Goal: Task Accomplishment & Management: Manage account settings

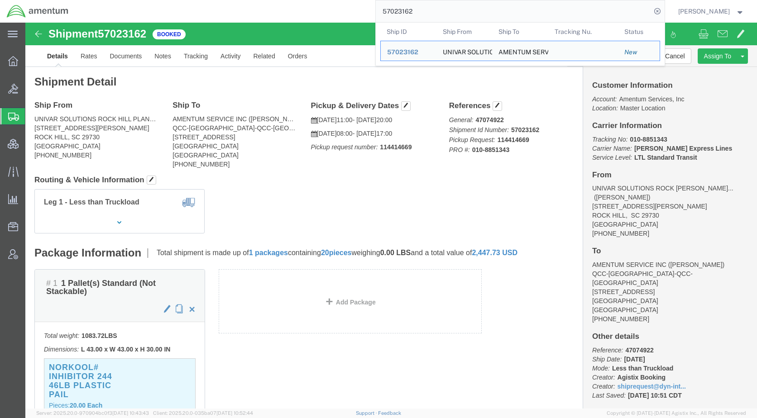
drag, startPoint x: 451, startPoint y: 13, endPoint x: 381, endPoint y: 10, distance: 69.3
click at [381, 10] on div "57023162 Ship ID Ship From Ship To Tracking Nu. Status Ship ID 57023162 Ship Fr…" at bounding box center [369, 11] width 589 height 23
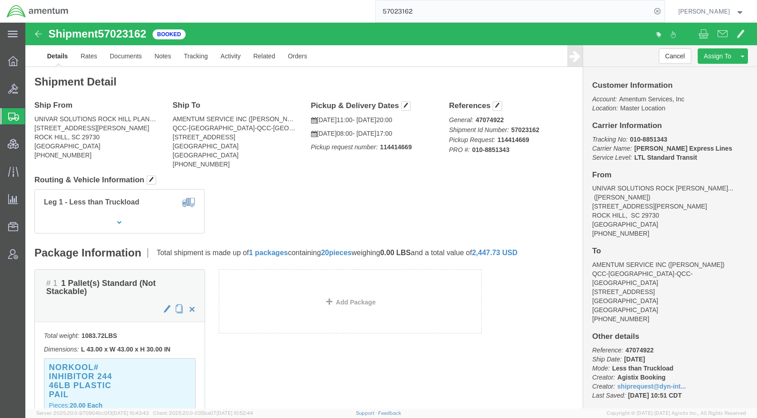
paste input "407"
type input "57024072"
click at [663, 10] on icon at bounding box center [657, 11] width 13 height 13
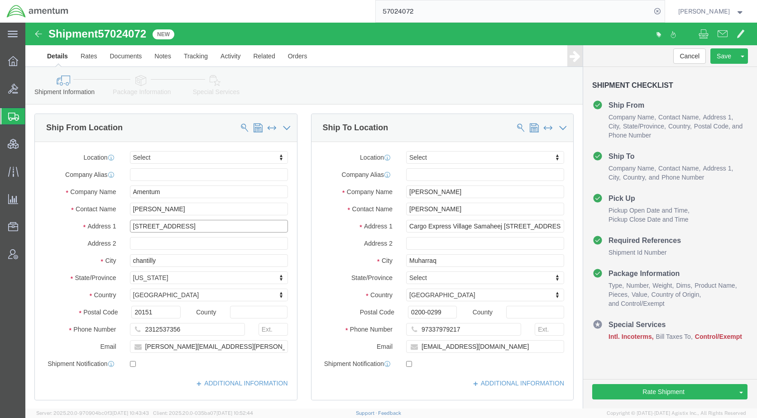
drag, startPoint x: 195, startPoint y: 204, endPoint x: 292, endPoint y: 205, distance: 97.7
click div "Ship From Location Location Select Select My Profile Location [PHONE_NUMBER] [P…"
type input "[STREET_ADDRESS]"
drag, startPoint x: 475, startPoint y: 203, endPoint x: 541, endPoint y: 197, distance: 66.3
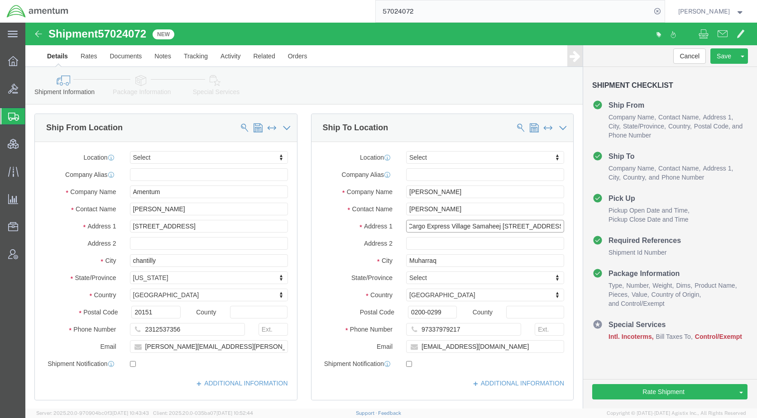
click div "Location Select Select My Profile Location [PHONE_NUMBER] [PHONE_NUMBER] [PHONE…"
type input "Cargo Express Village Samaheej"
click input "text"
paste input "[STREET_ADDRESS]"
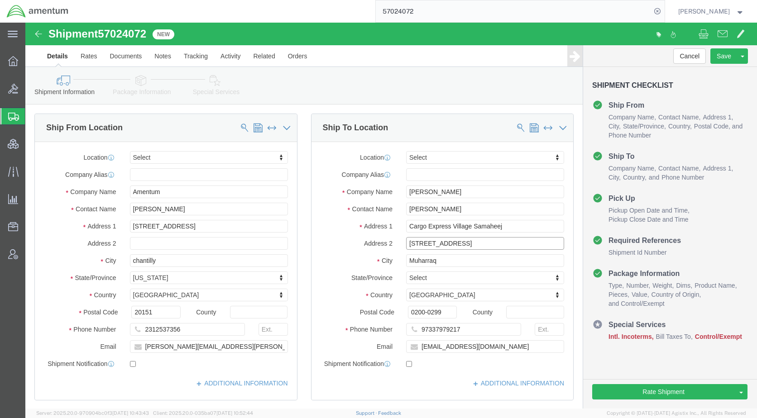
type input "[STREET_ADDRESS]"
click icon
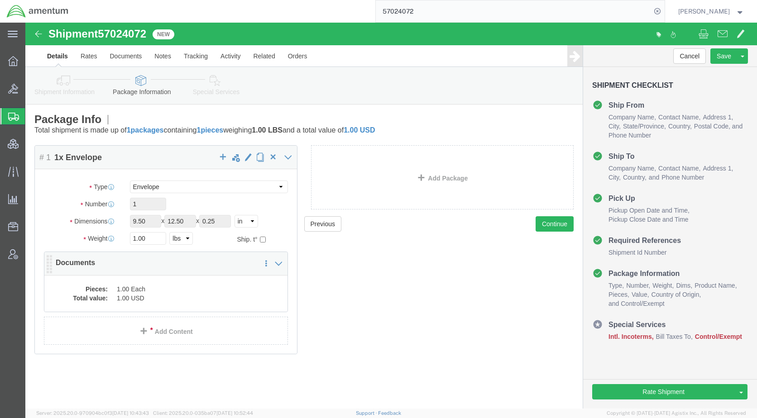
click dd "1.00 USD"
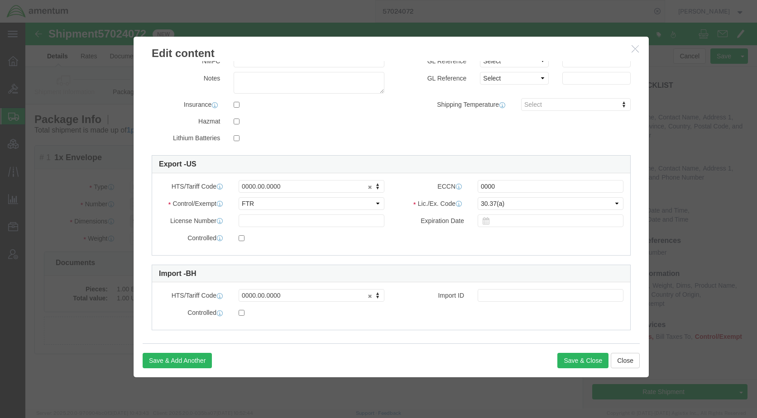
scroll to position [167, 0]
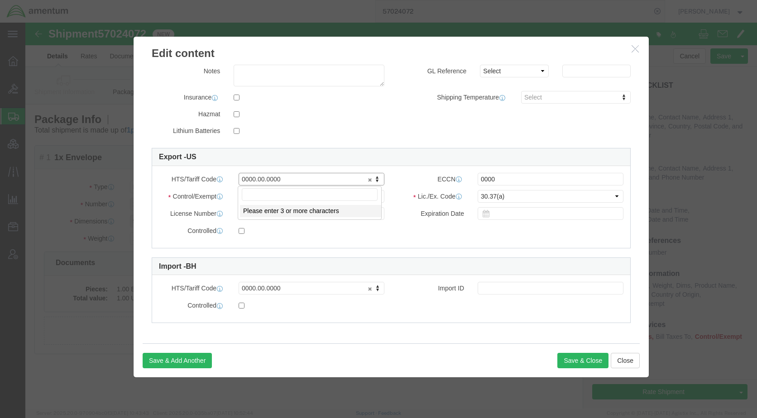
drag, startPoint x: 277, startPoint y: 155, endPoint x: 200, endPoint y: 157, distance: 76.5
drag, startPoint x: 267, startPoint y: 157, endPoint x: 222, endPoint y: 155, distance: 45.3
paste input "4911.99.8000"
type input "4911.99.8000"
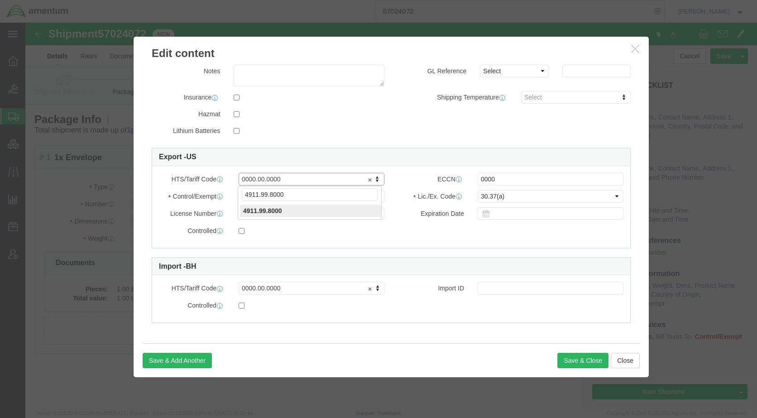
type input "4911.99.8000"
drag, startPoint x: 486, startPoint y: 157, endPoint x: 414, endPoint y: 162, distance: 71.2
click div "ECCN 0000"
type input "EAR99"
click button "Save & Close"
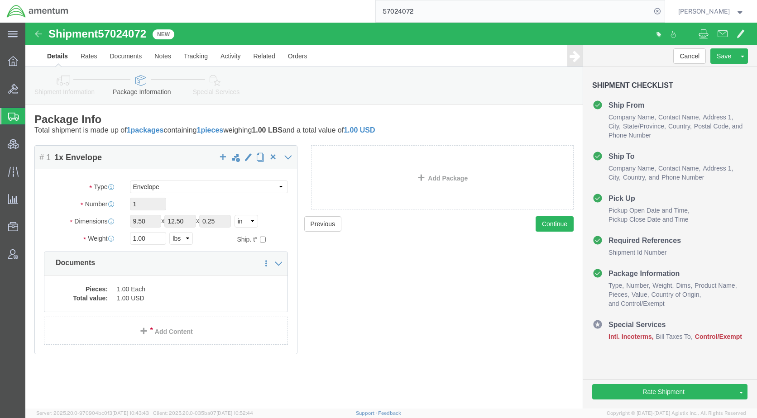
click div "Previous Continue"
click icon
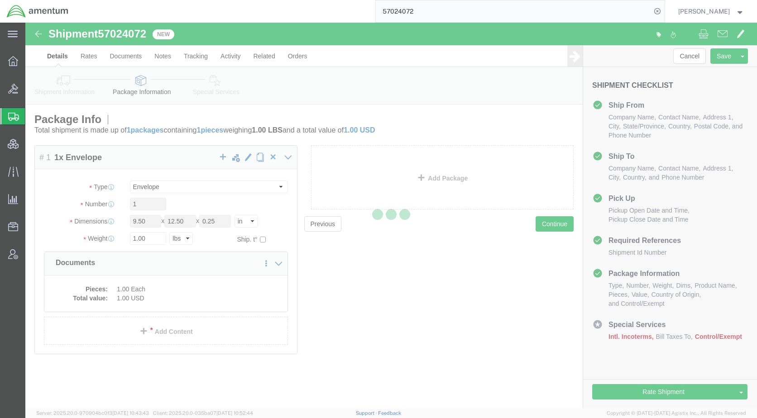
select select
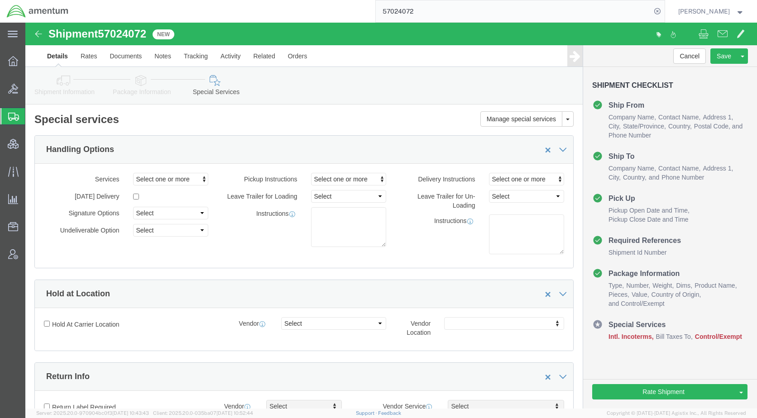
select select "COSTCENTER"
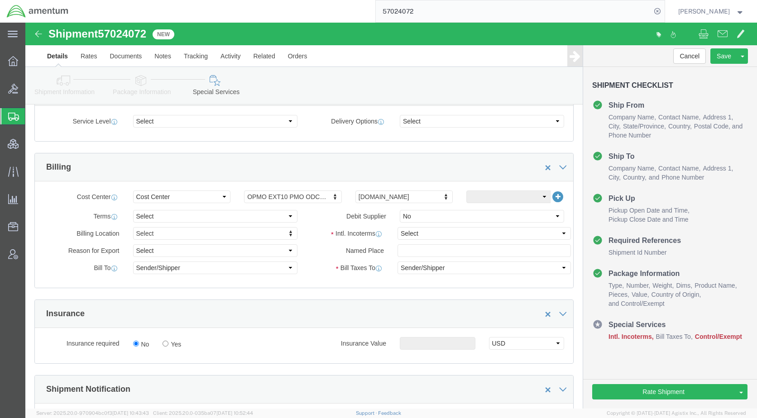
scroll to position [362, 0]
click select "Select Carriage Insurance Paid Carriage Paid To Cost and Freight Cost Insurance…"
select select "DDP"
click select "Select Carriage Insurance Paid Carriage Paid To Cost and Freight Cost Insurance…"
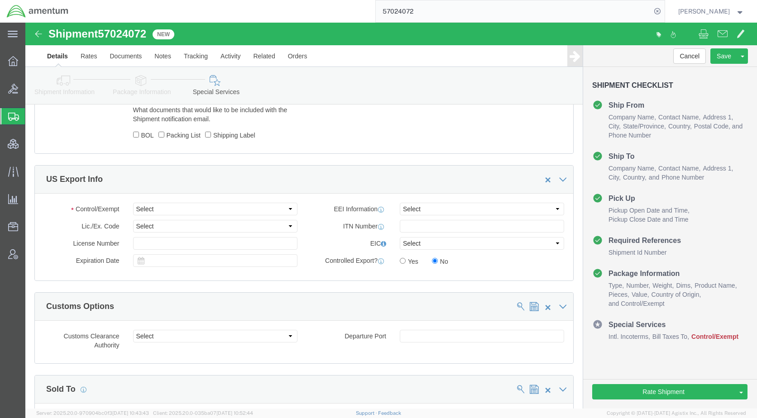
scroll to position [724, 0]
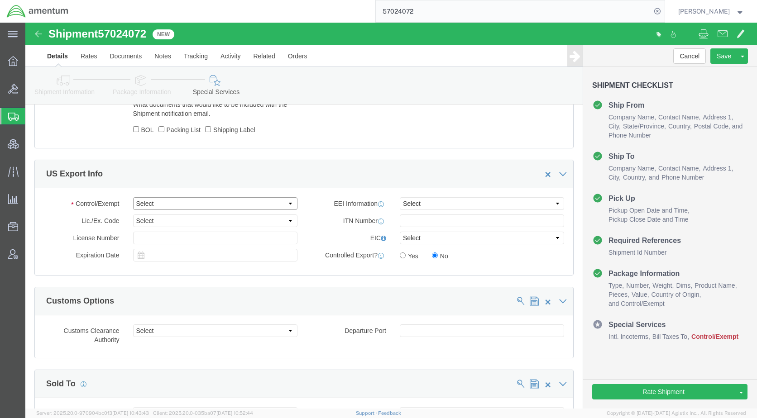
click select "Select ATF BIS DEA EPA FDA FTR ITAR OFAC Other (OPA)"
select select "FTR"
click select "Select ATF BIS DEA EPA FDA FTR ITAR OFAC Other (OPA)"
click select "Select 30.2(d)(2) 30.36 30.37(a) 30.37(f) 30.37(g) 30.37(h) 30.37(i) 30.37(j) 3…"
select select "30.37(a)"
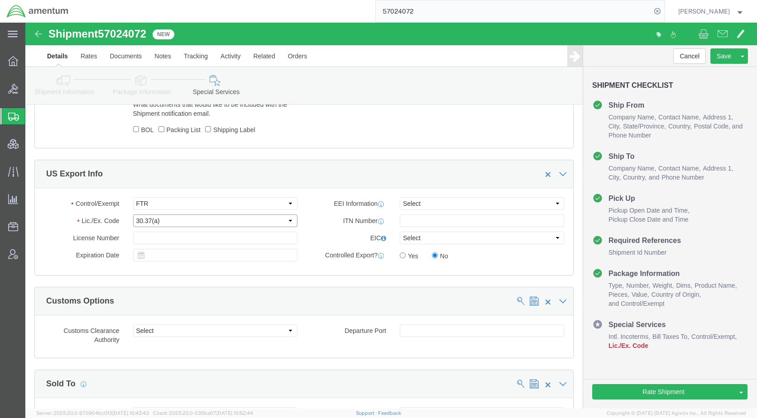
click select "Select 30.2(d)(2) 30.36 30.37(a) 30.37(f) 30.37(g) 30.37(h) 30.37(i) 30.37(j) 3…"
click select "Select AES-Direct EEI Carrier File EEI EEI Exempt"
select select "EXEM"
click select "Select AES-Direct EEI Carrier File EEI EEI Exempt"
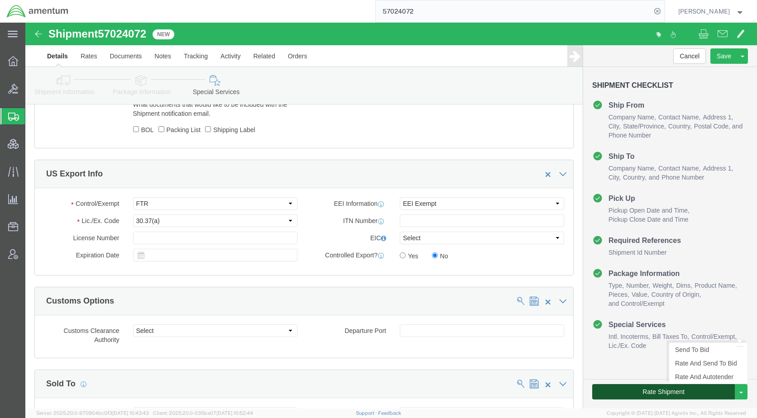
click button "Rate Shipment"
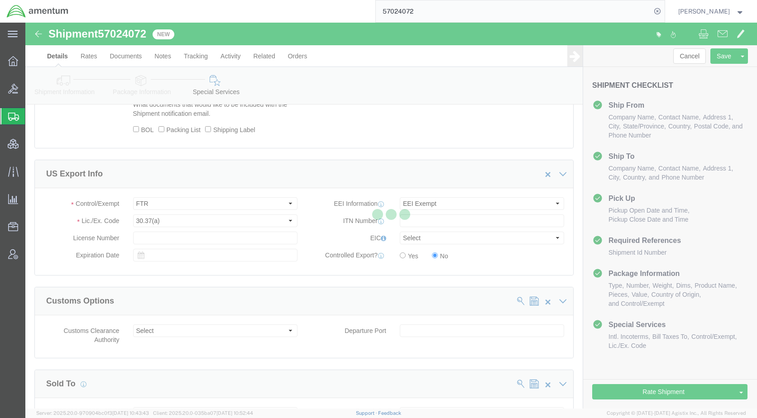
scroll to position [0, 0]
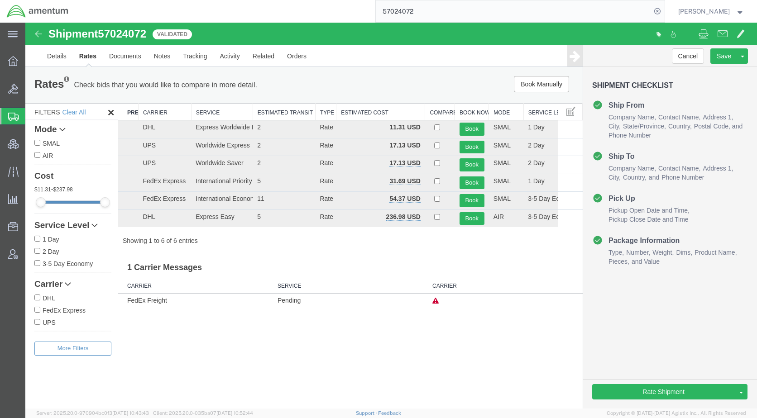
click at [342, 257] on h3 "1 Carrier Messages" at bounding box center [350, 264] width 464 height 20
click at [473, 179] on button "Book" at bounding box center [471, 182] width 25 height 13
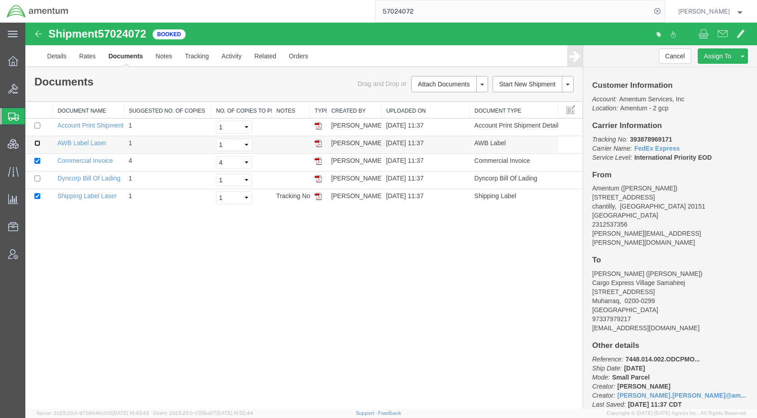
click at [38, 142] on input "checkbox" at bounding box center [37, 143] width 6 height 6
checkbox input "true"
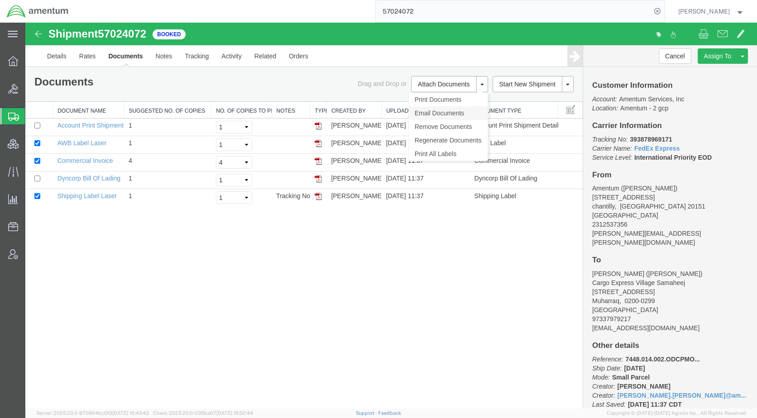
click at [442, 112] on link "Email Documents" at bounding box center [448, 113] width 79 height 14
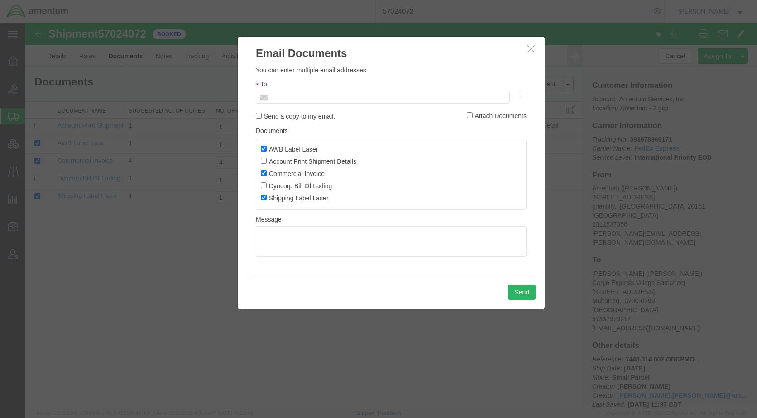
click at [328, 98] on input "text" at bounding box center [321, 97] width 106 height 12
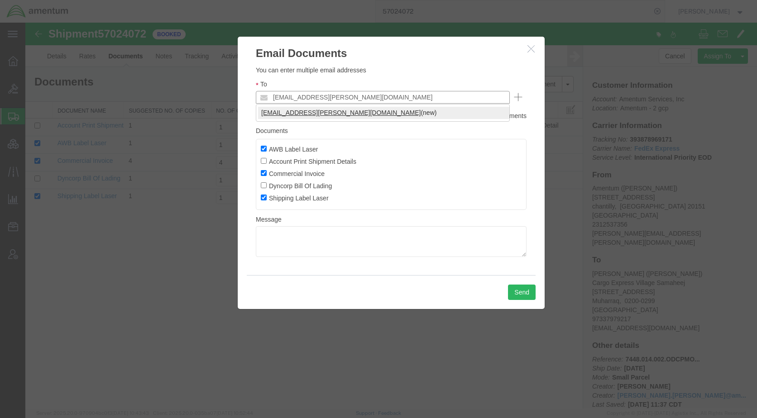
type input "[EMAIL_ADDRESS][PERSON_NAME][DOMAIN_NAME]"
click at [512, 286] on button "Send" at bounding box center [522, 292] width 28 height 15
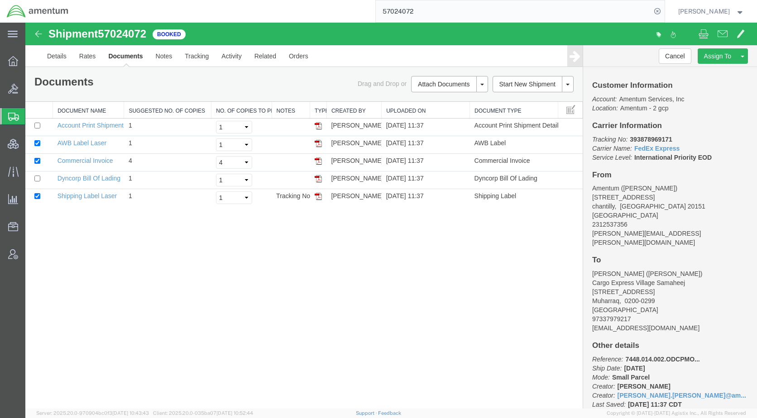
drag, startPoint x: 291, startPoint y: 350, endPoint x: 431, endPoint y: 268, distance: 162.4
click at [291, 350] on div "Shipment 57024072 5 of 5 Booked Details Rates Documents Notes Tracking Activity…" at bounding box center [390, 216] width 731 height 386
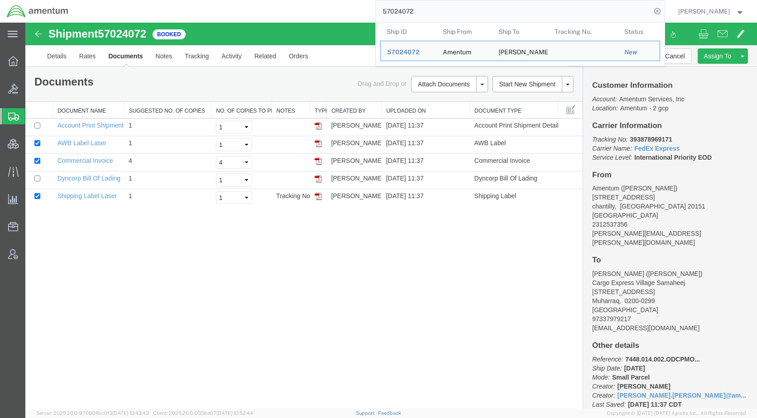
drag, startPoint x: 448, startPoint y: 14, endPoint x: 386, endPoint y: 18, distance: 62.6
click at [386, 18] on div "57024072 Ship ID Ship From Ship To Tracking Nu. Status Ship ID 57024072 Ship Fr…" at bounding box center [369, 11] width 589 height 23
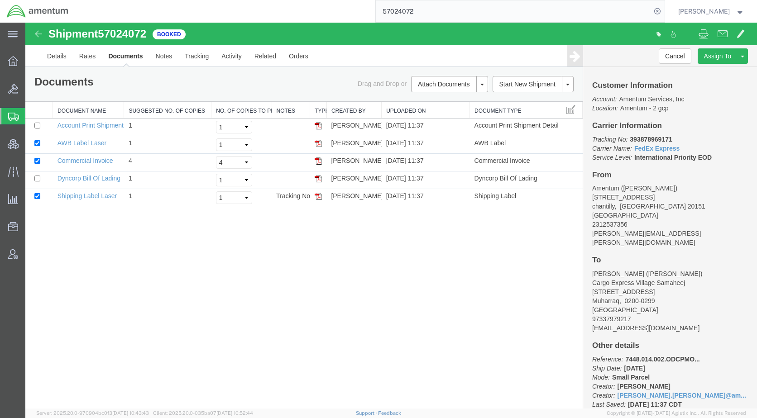
paste input "6994261"
click at [663, 10] on icon at bounding box center [657, 11] width 13 height 13
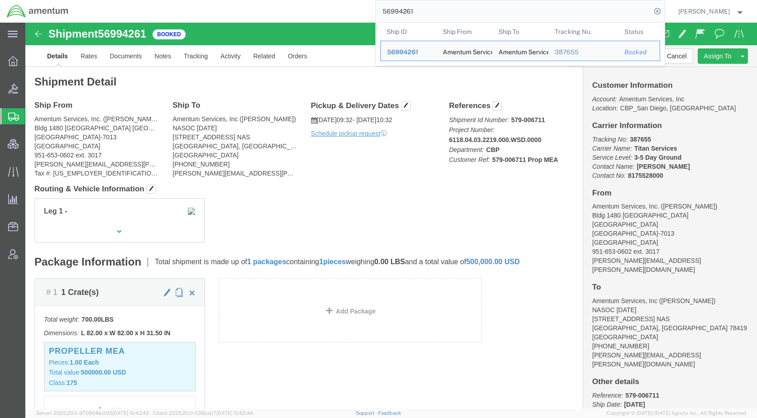
drag, startPoint x: 449, startPoint y: 12, endPoint x: 380, endPoint y: 13, distance: 69.7
click at [380, 13] on div "56994261 Ship ID Ship From Ship To Tracking Nu. Status Ship ID 56994261 Ship Fr…" at bounding box center [369, 11] width 589 height 23
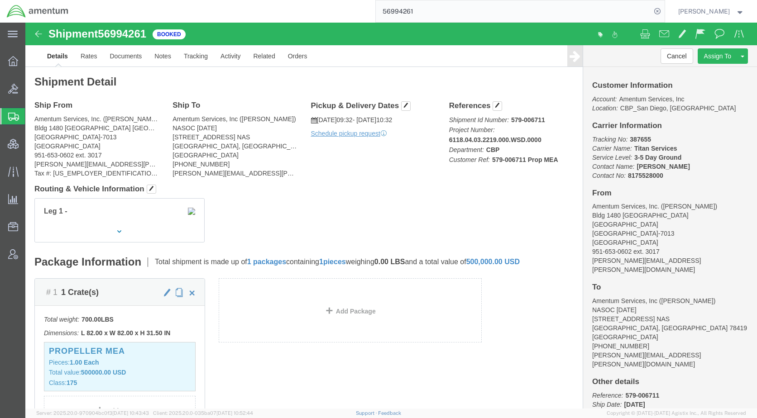
paste input "7024215"
type input "57024215"
click at [663, 11] on icon at bounding box center [657, 11] width 13 height 13
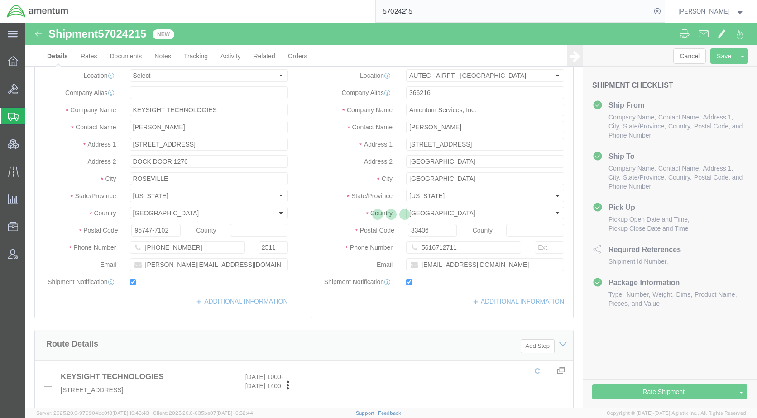
select select "53953"
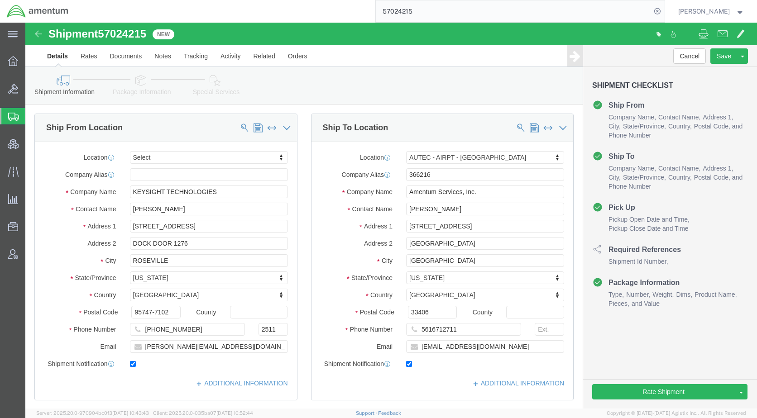
click icon
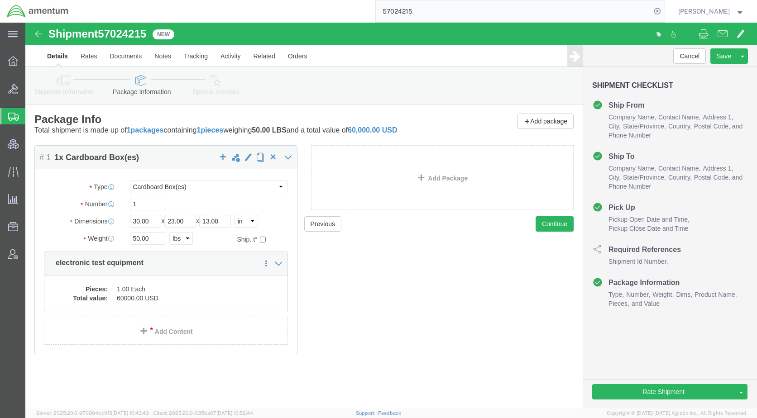
click icon
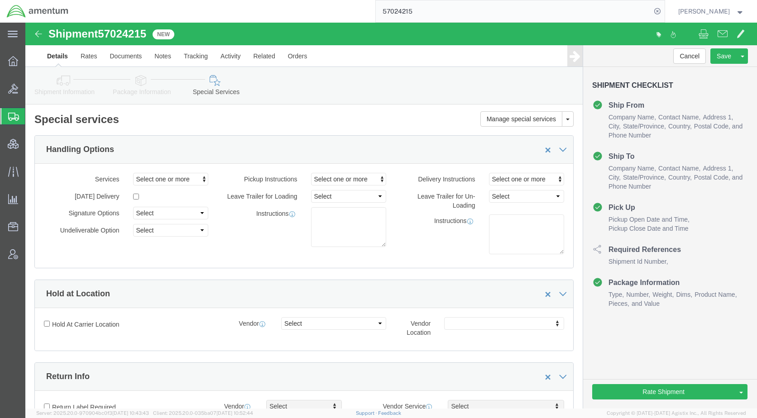
click icon
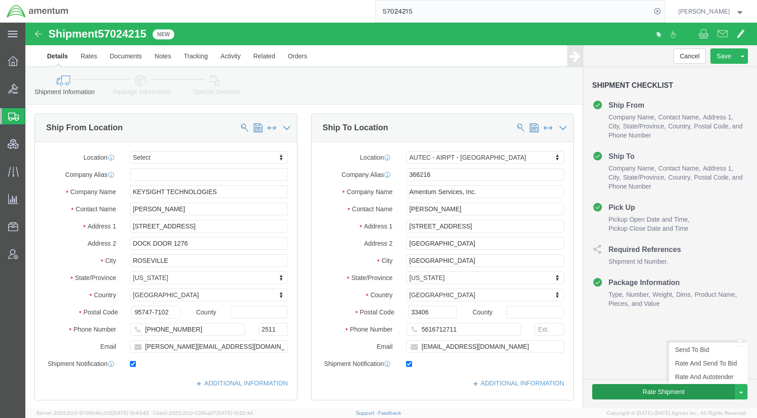
click ul "Send To Bid Rate And Send To Bid Rate And Autotender"
click button "Rate Shipment"
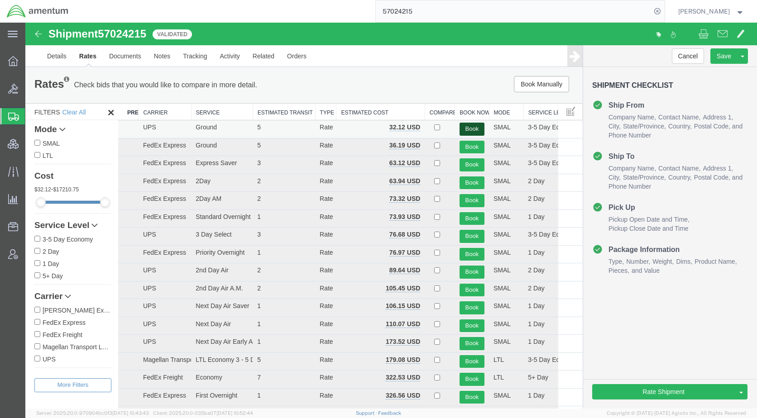
click at [468, 126] on button "Book" at bounding box center [471, 129] width 25 height 13
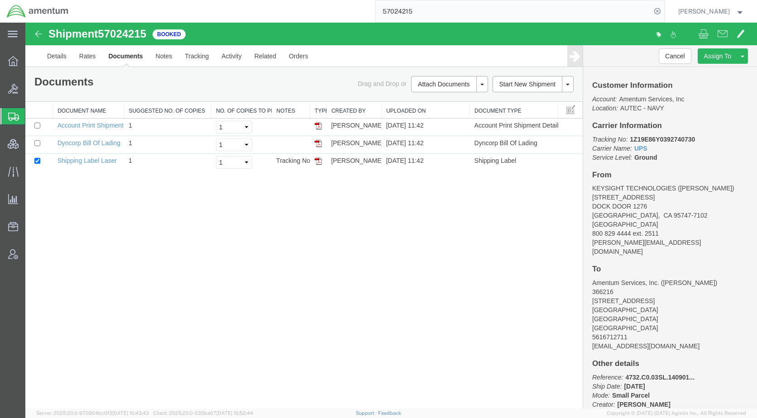
drag, startPoint x: 439, startPoint y: 113, endPoint x: 445, endPoint y: 113, distance: 5.4
click at [25, 23] on link "Email Documents" at bounding box center [25, 23] width 0 height 0
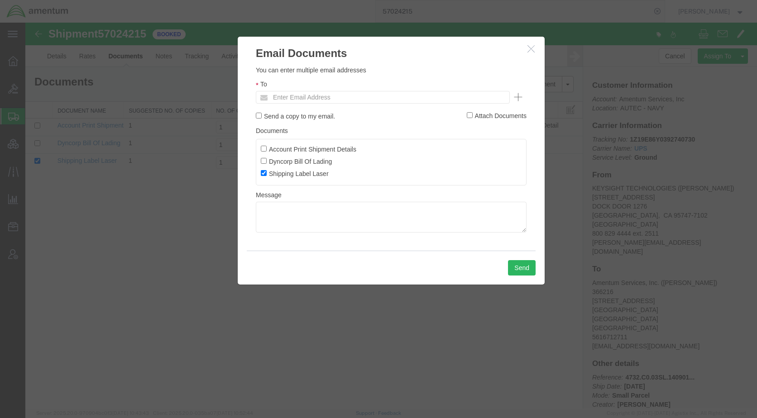
click at [380, 98] on ul "Enter Email Address" at bounding box center [383, 97] width 254 height 13
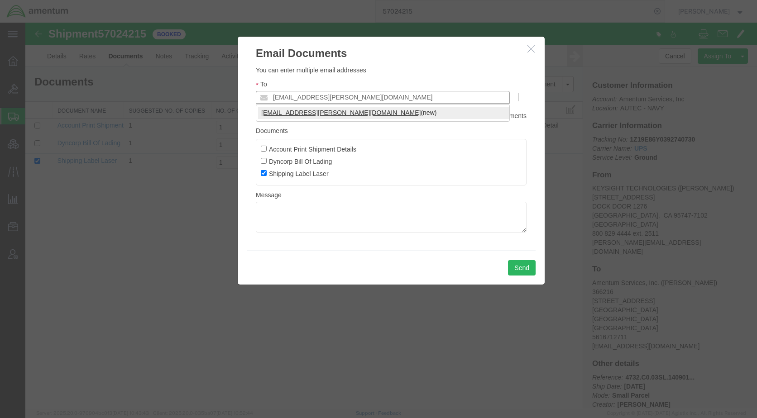
type input "[EMAIL_ADDRESS][PERSON_NAME][DOMAIN_NAME]"
click at [517, 269] on button "Send" at bounding box center [522, 267] width 28 height 15
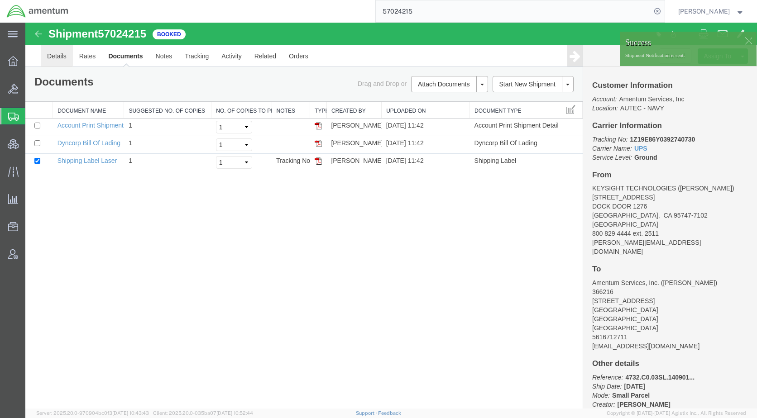
click at [61, 58] on link "Details" at bounding box center [57, 56] width 32 height 22
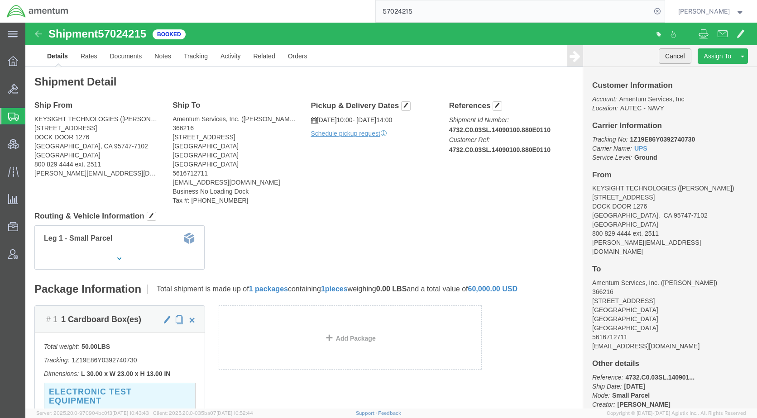
click button "Cancel"
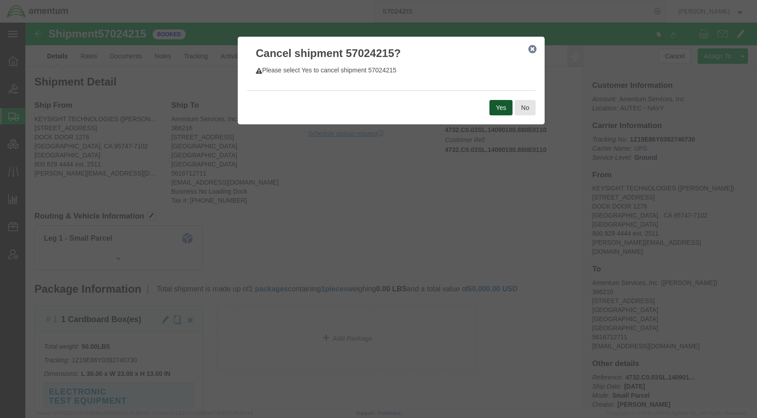
click button "Yes"
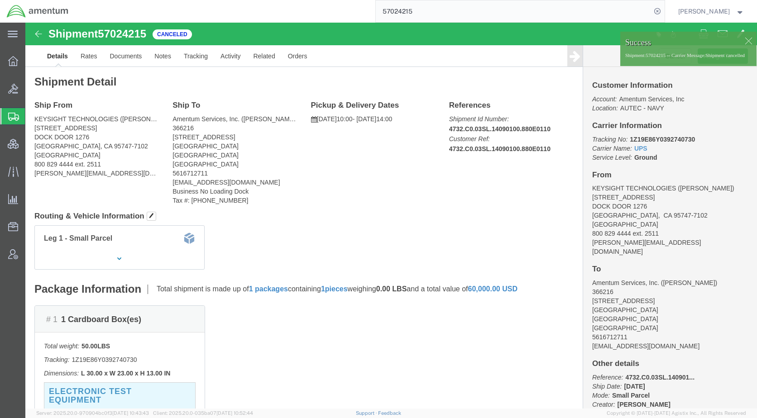
click div
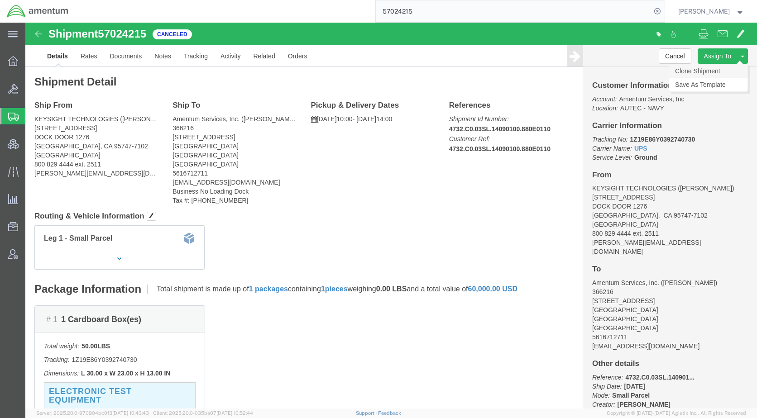
click link "Clone Shipment"
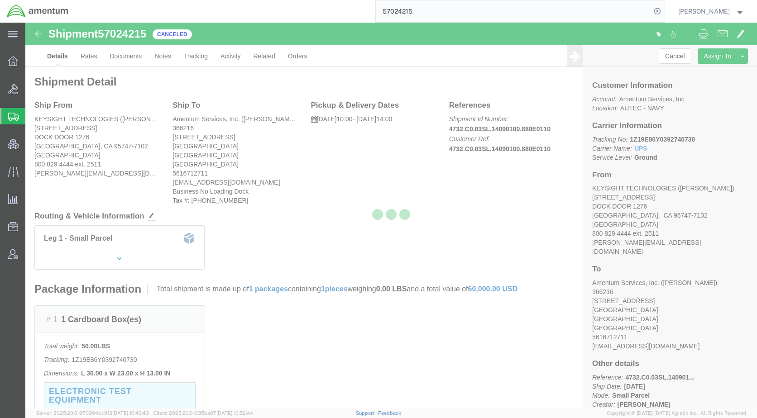
select select "53953"
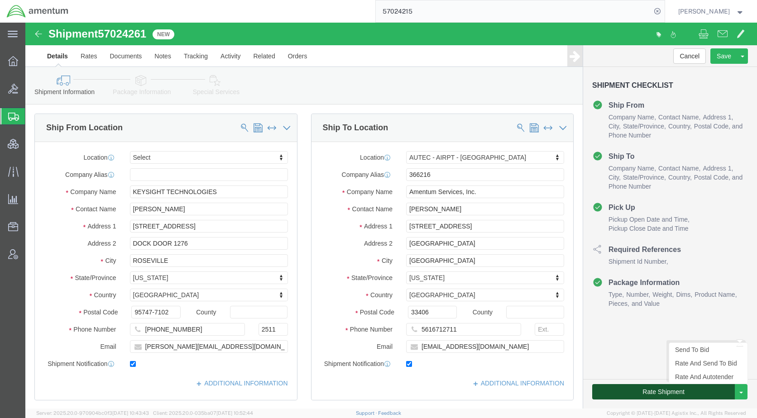
click button "Rate Shipment"
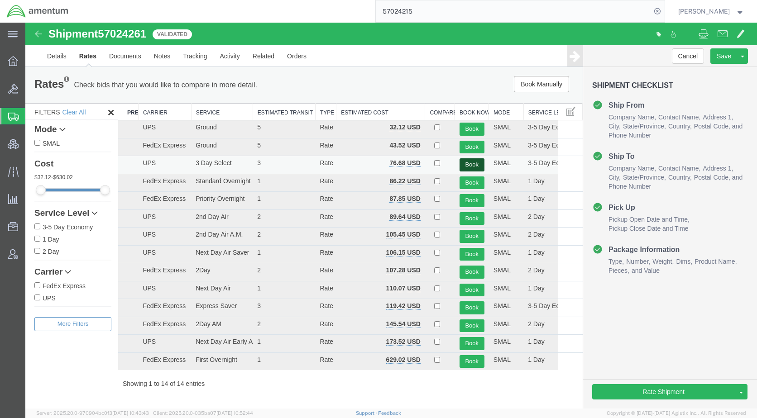
click at [472, 166] on button "Book" at bounding box center [471, 164] width 25 height 13
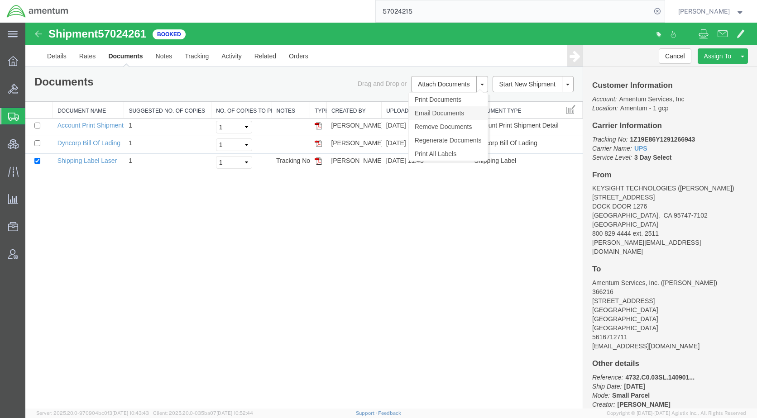
click at [447, 112] on link "Email Documents" at bounding box center [448, 113] width 79 height 14
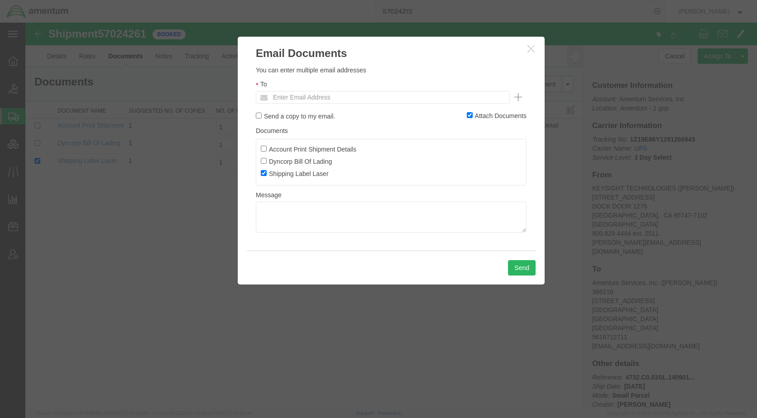
click at [378, 101] on ul "Enter Email Address" at bounding box center [383, 97] width 254 height 13
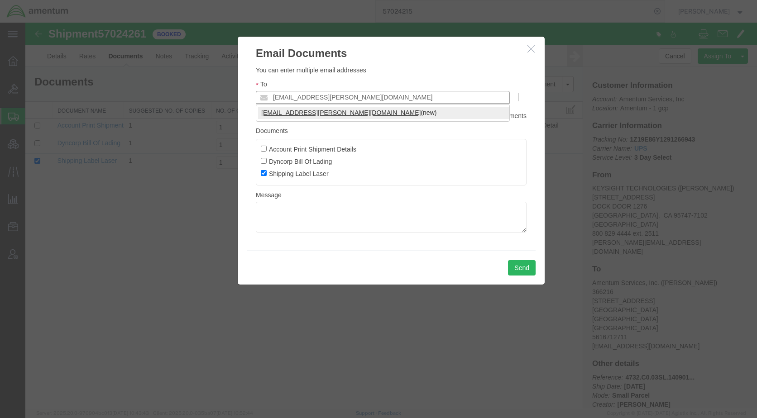
type input "[EMAIL_ADDRESS][PERSON_NAME][DOMAIN_NAME]"
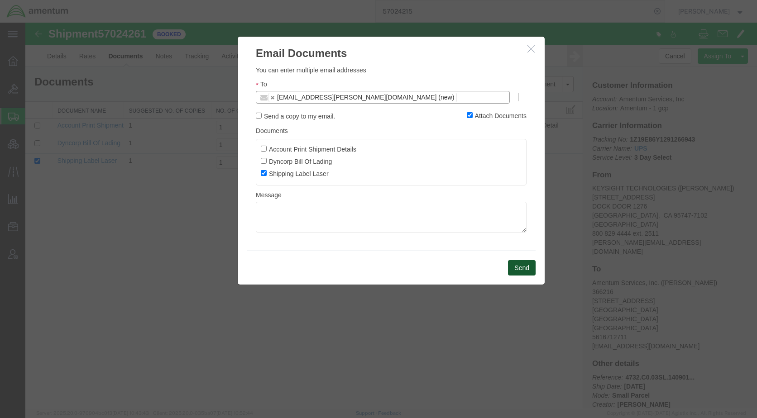
click at [515, 262] on button "Send" at bounding box center [522, 267] width 28 height 15
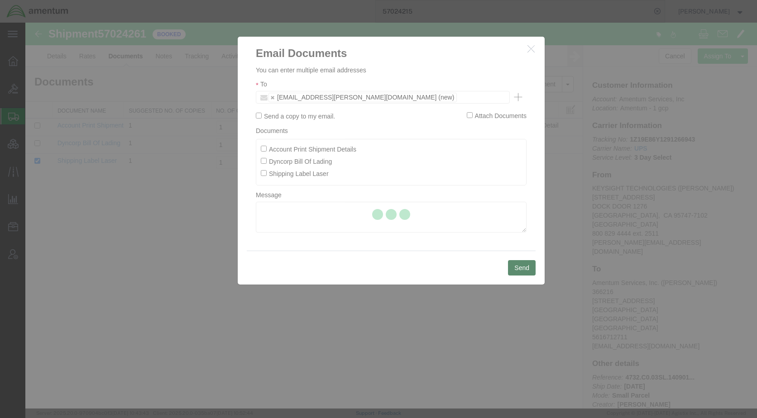
checkbox input "false"
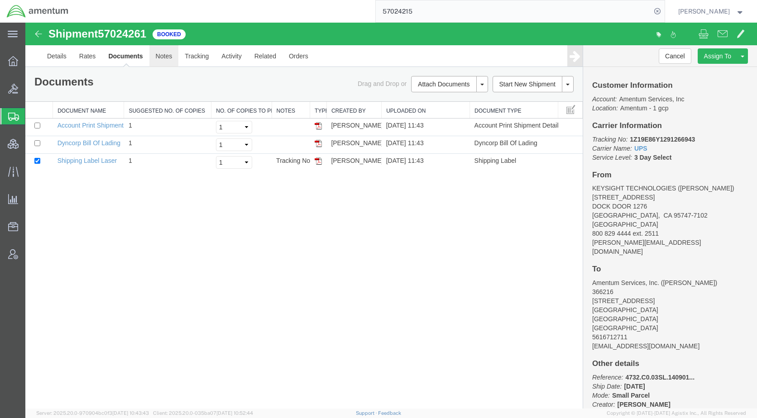
click at [172, 56] on link "Notes" at bounding box center [163, 56] width 29 height 22
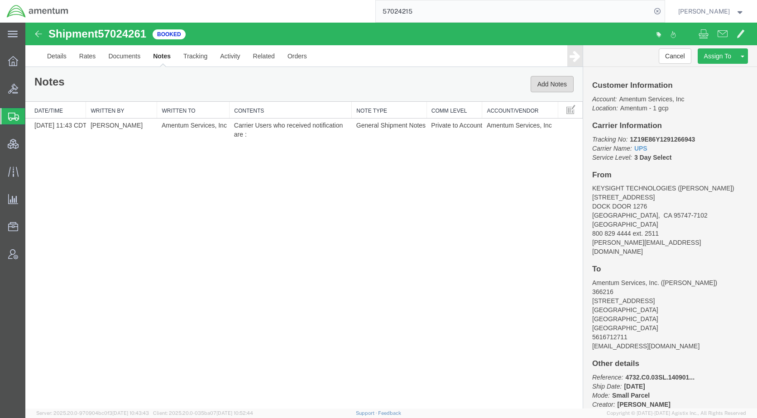
click at [540, 85] on button "Add Notes" at bounding box center [551, 84] width 43 height 16
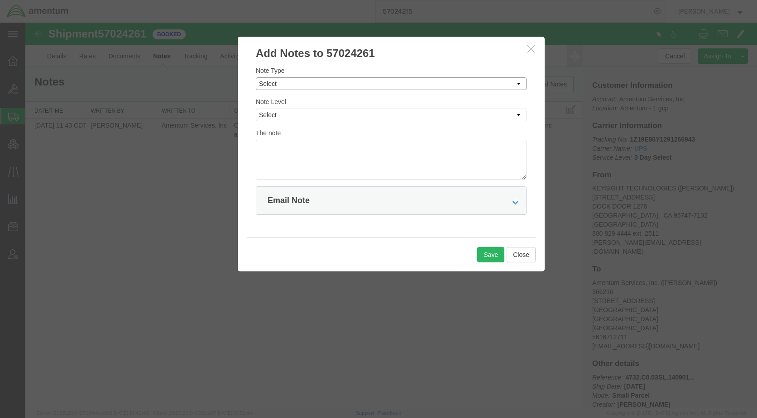
click at [297, 82] on select "Select Approval Bid Notes Carrier Change Notes Claim Notes Content Hazmat Notes…" at bounding box center [391, 83] width 271 height 13
select select "TRANSPORTATION_NOTES"
click at [256, 77] on select "Select Approval Bid Notes Carrier Change Notes Claim Notes Content Hazmat Notes…" at bounding box center [391, 83] width 271 height 13
click at [310, 107] on div "Note Level Select Private to Account Private to Vendor Public" at bounding box center [391, 109] width 271 height 24
click at [304, 116] on select "Select Private to Account Private to Vendor Public" at bounding box center [391, 115] width 271 height 13
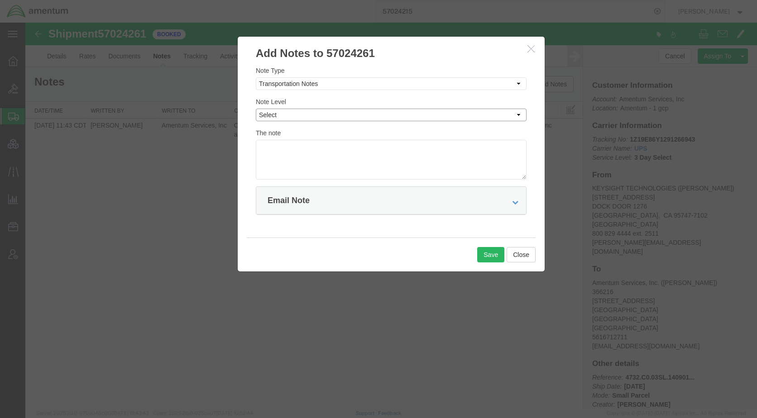
select select "PUBLIC"
click at [256, 109] on select "Select Private to Account Private to Vendor Public" at bounding box center [391, 115] width 271 height 13
click at [301, 149] on textarea at bounding box center [391, 160] width 271 height 40
paste textarea "57024215"
type textarea "Cloned from shipment 57024215"
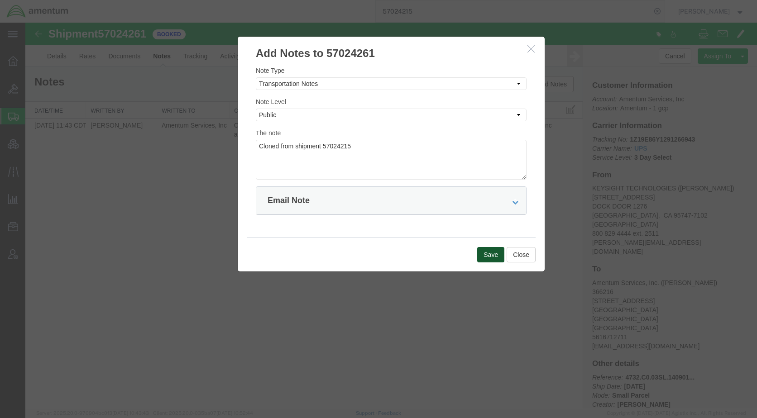
click at [478, 248] on button "Save" at bounding box center [490, 254] width 27 height 15
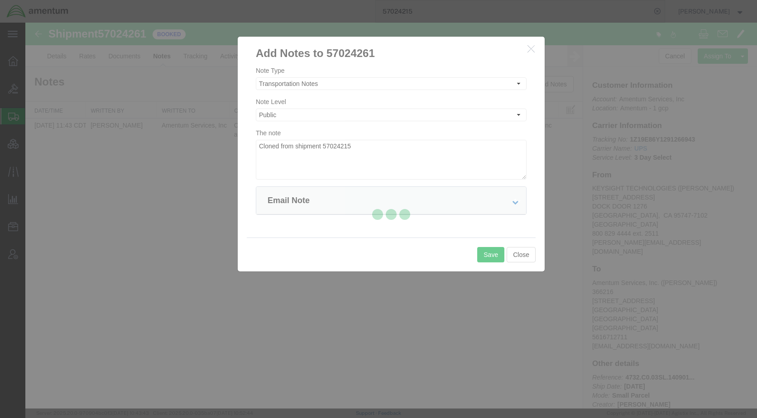
click at [480, 253] on div at bounding box center [390, 216] width 731 height 386
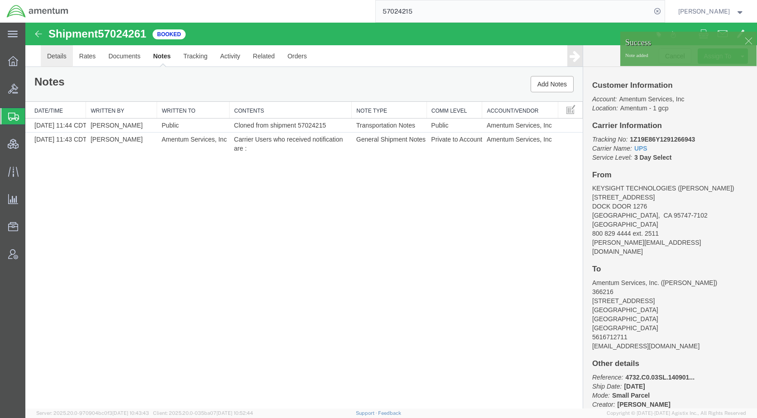
click at [54, 60] on link "Details" at bounding box center [57, 56] width 32 height 22
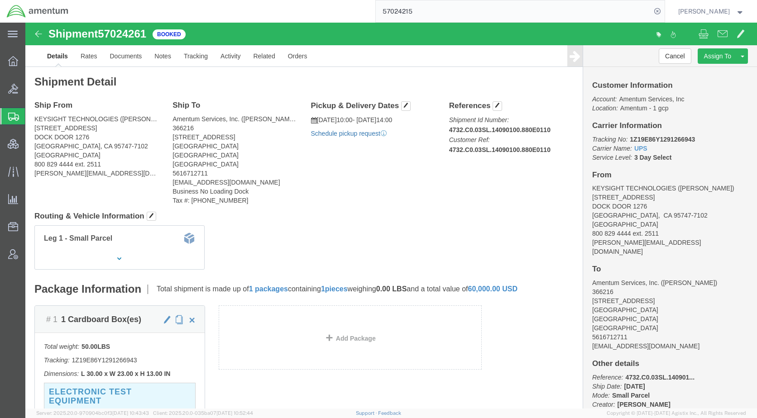
click link "Schedule pickup request"
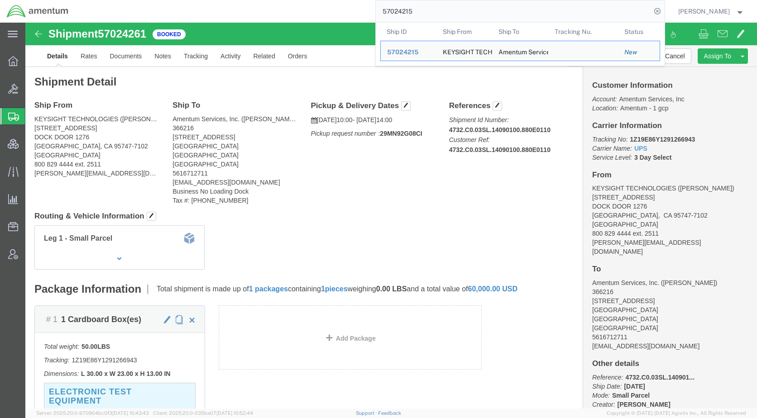
drag, startPoint x: 476, startPoint y: 12, endPoint x: 367, endPoint y: 19, distance: 108.8
click at [367, 19] on div "57024215 Ship ID Ship From Ship To Tracking Nu. Status Ship ID 57024215 Ship Fr…" at bounding box center [369, 11] width 589 height 23
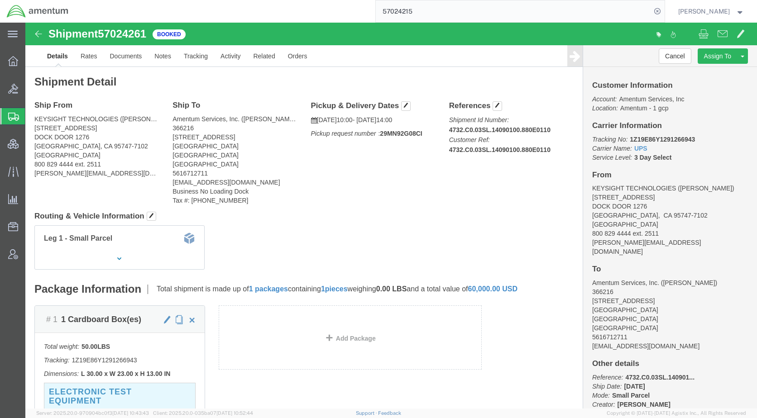
paste input "154"
click at [663, 10] on icon at bounding box center [657, 11] width 13 height 13
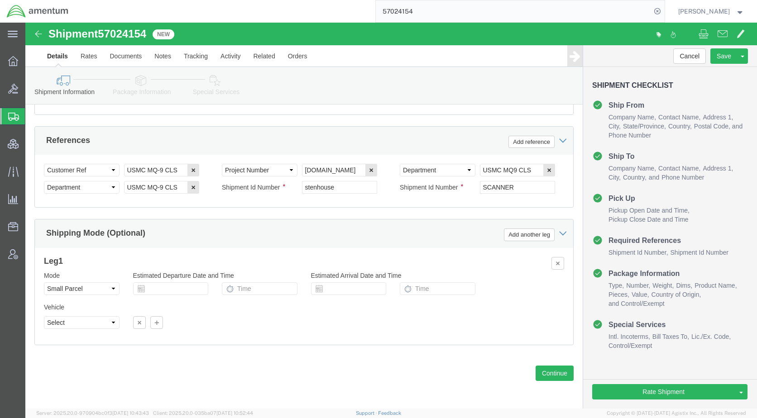
scroll to position [571, 0]
click icon
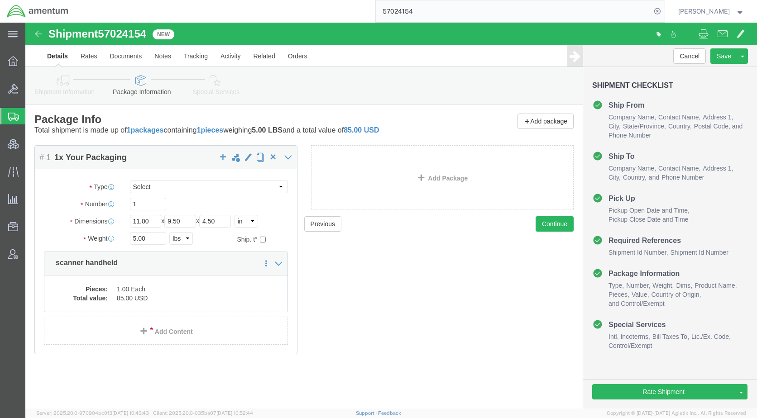
click icon
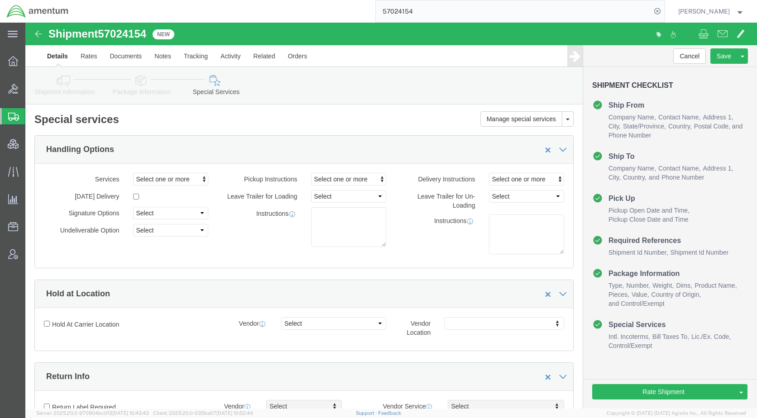
click link "Shipment Information"
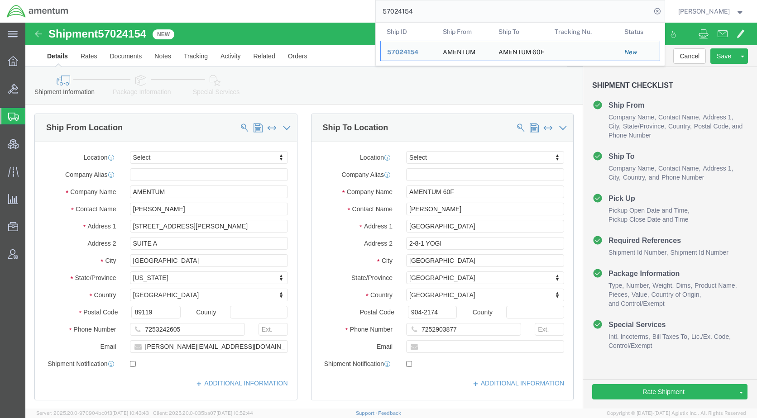
drag, startPoint x: 453, startPoint y: 14, endPoint x: 346, endPoint y: 0, distance: 107.6
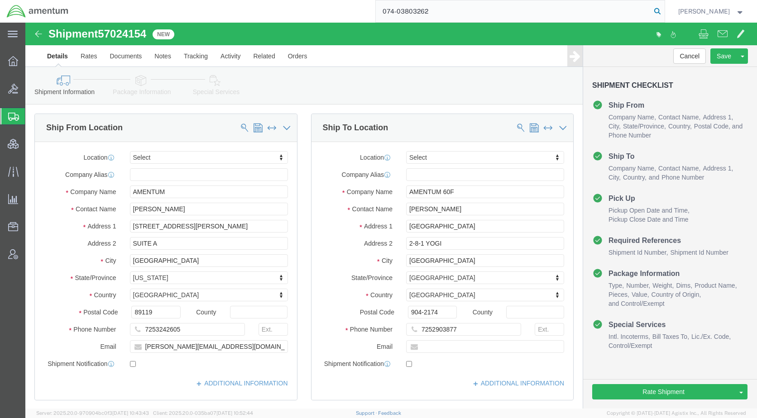
click at [663, 11] on icon at bounding box center [657, 11] width 13 height 13
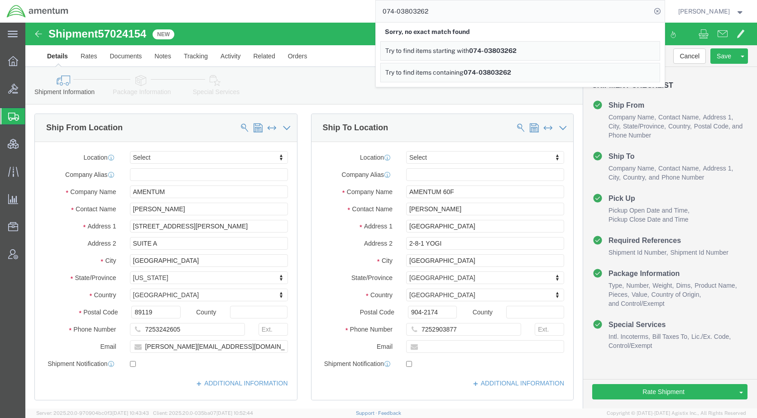
drag, startPoint x: 459, startPoint y: 11, endPoint x: 385, endPoint y: 12, distance: 74.2
click at [385, 12] on div "074-03803262 Sorry, no exact match found Try to find items starting with 074-03…" at bounding box center [369, 11] width 589 height 23
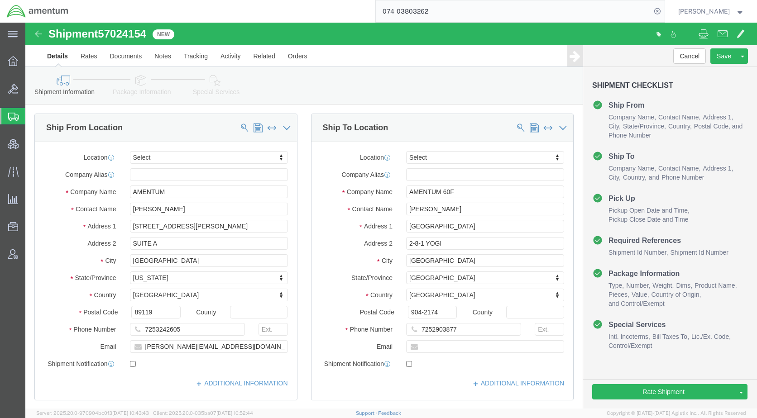
paste input "57024154"
type input "57024154"
click at [663, 13] on icon at bounding box center [657, 11] width 13 height 13
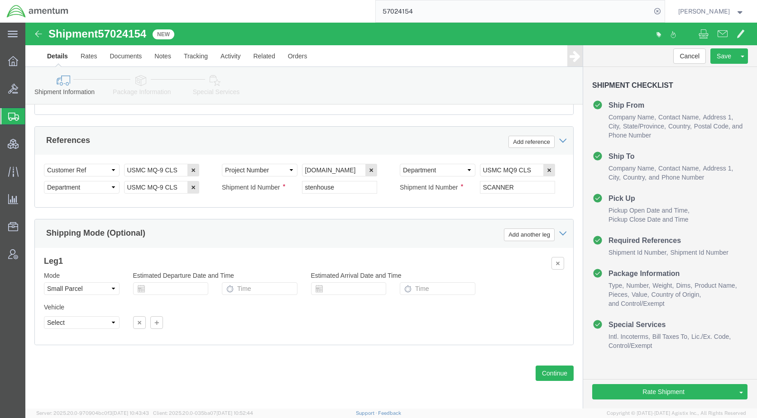
scroll to position [571, 0]
click icon
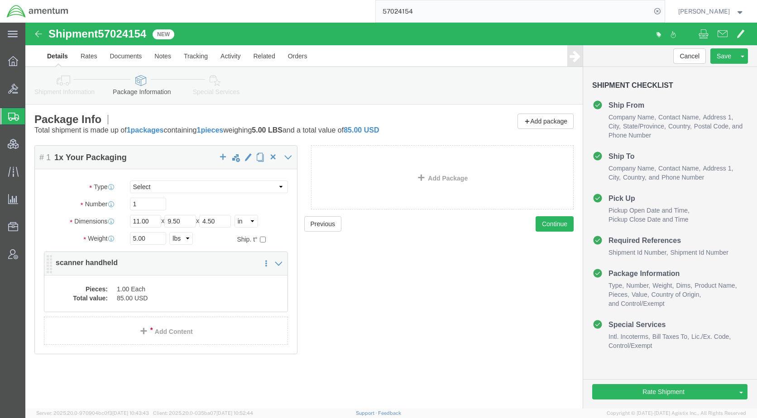
click dd "85.00 USD"
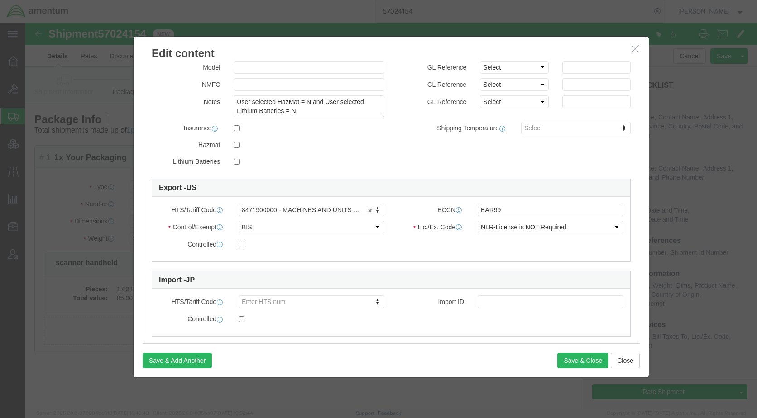
scroll to position [150, 0]
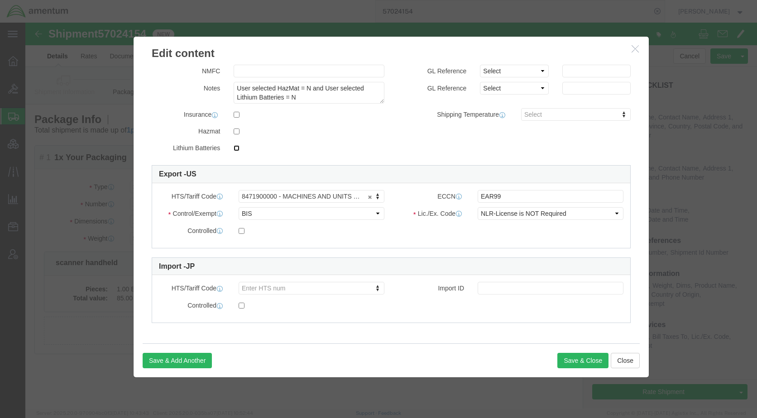
click input "checkbox"
checkbox input "true"
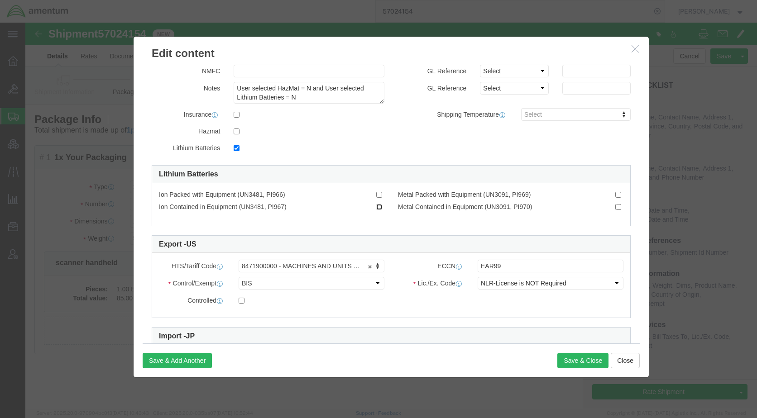
click input "Ion Contained in Equipment (UN3481, PI967)"
checkbox input "true"
click button "Save & Close"
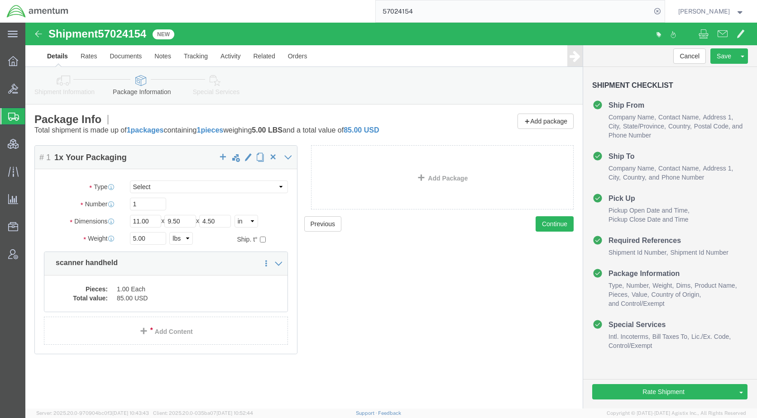
click icon
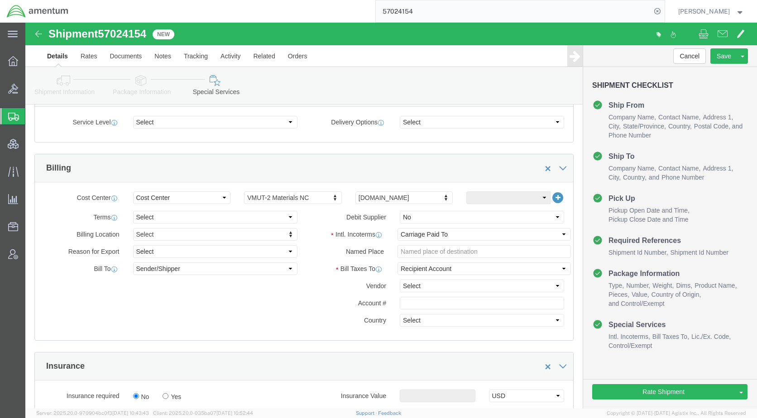
scroll to position [362, 0]
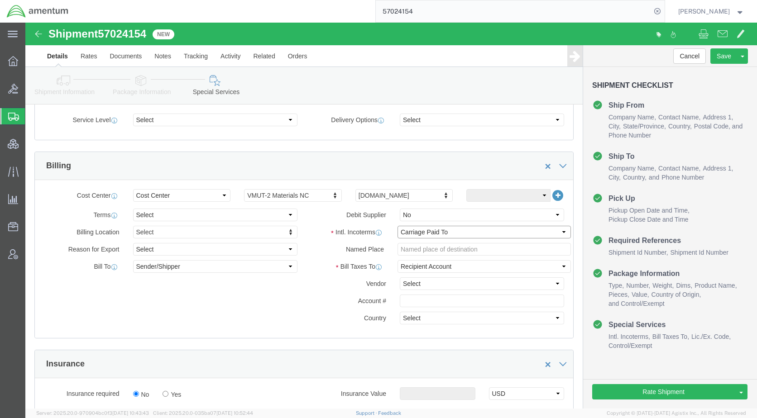
click select "Select Carriage Insurance Paid Carriage Paid To Cost and Freight Cost Insurance…"
select select "DDP"
click select "Select Carriage Insurance Paid Carriage Paid To Cost and Freight Cost Insurance…"
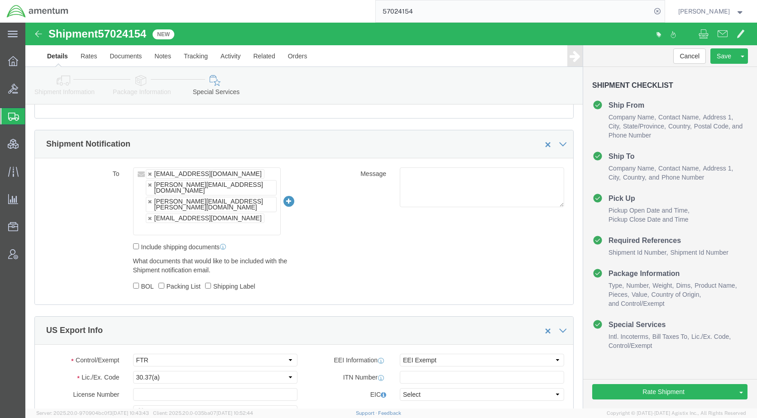
scroll to position [634, 0]
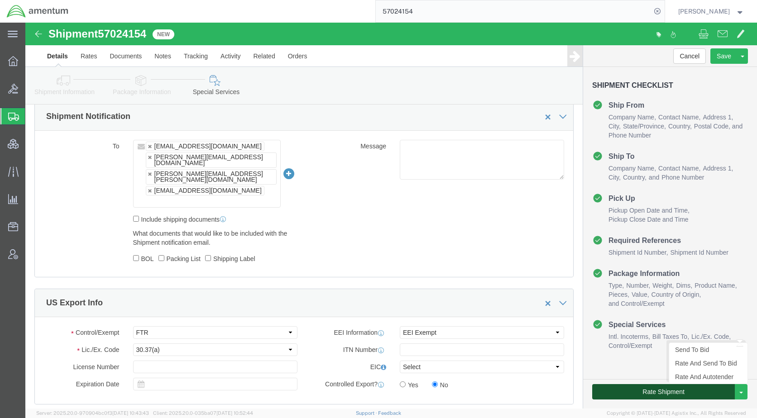
click button "Rate Shipment"
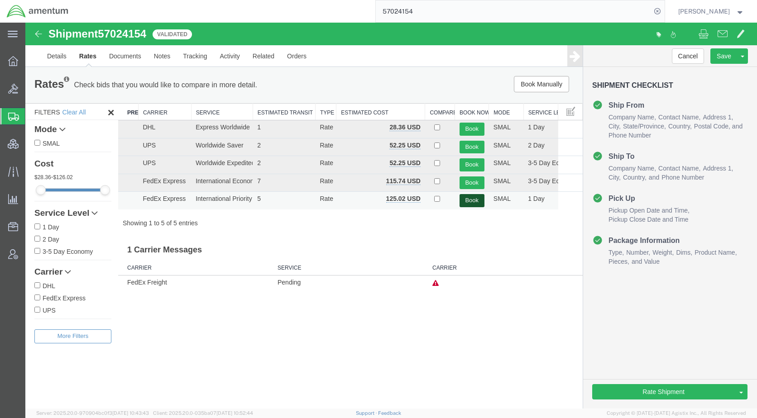
click at [473, 200] on button "Book" at bounding box center [471, 200] width 25 height 13
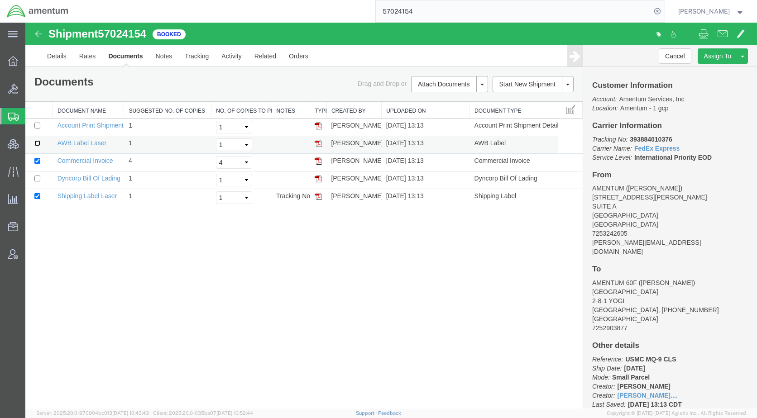
click at [38, 144] on input "checkbox" at bounding box center [37, 143] width 6 height 6
checkbox input "true"
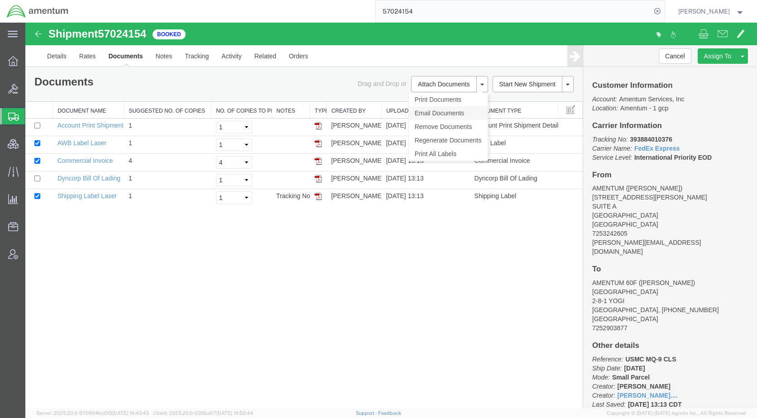
click at [442, 114] on link "Email Documents" at bounding box center [448, 113] width 79 height 14
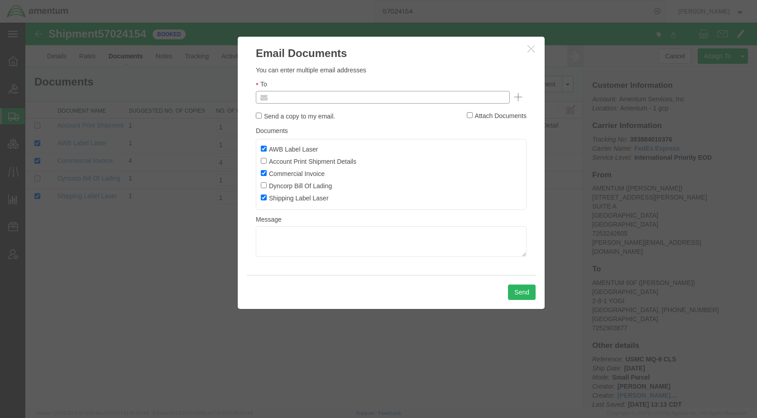
click at [319, 96] on input "text" at bounding box center [321, 97] width 106 height 12
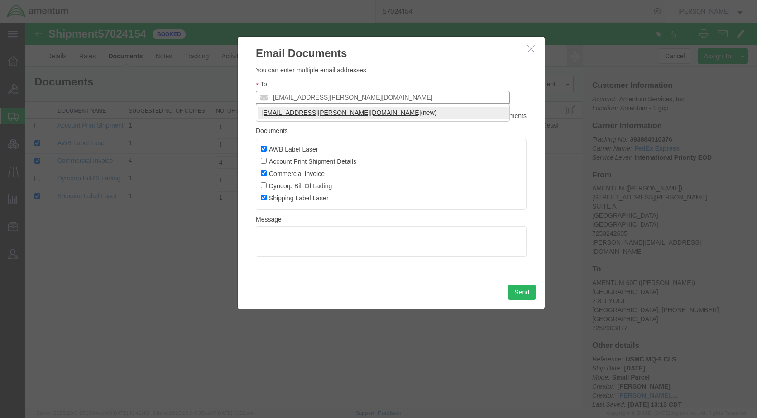
type input "[EMAIL_ADDRESS][PERSON_NAME][DOMAIN_NAME]"
click at [516, 291] on button "Send" at bounding box center [522, 292] width 28 height 15
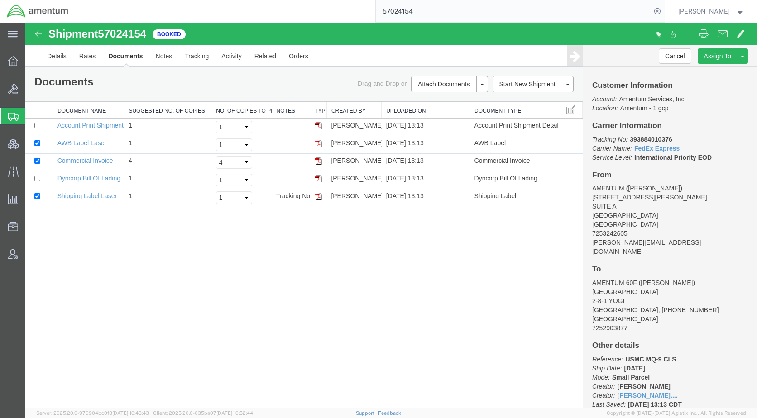
click at [283, 319] on div "Shipment 57024154 5 of 5 Booked Details Rates Documents Notes Tracking Activity…" at bounding box center [390, 216] width 731 height 386
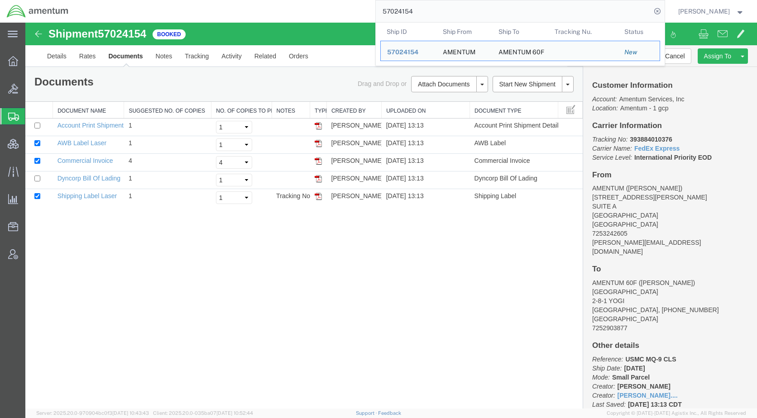
drag, startPoint x: 449, startPoint y: 14, endPoint x: 392, endPoint y: 14, distance: 57.0
click at [392, 14] on input "57024154" at bounding box center [513, 11] width 275 height 22
paste input "5970"
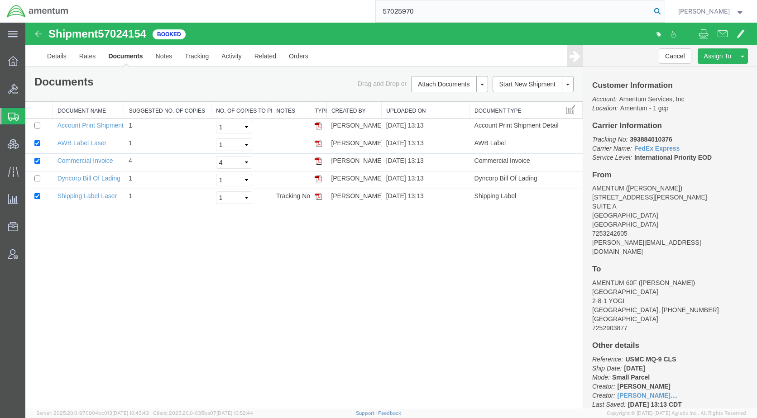
type input "57025970"
click at [663, 9] on icon at bounding box center [657, 11] width 13 height 13
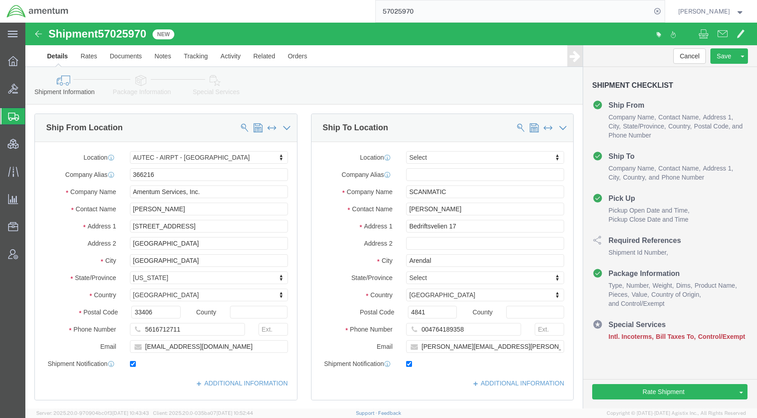
select select "53953"
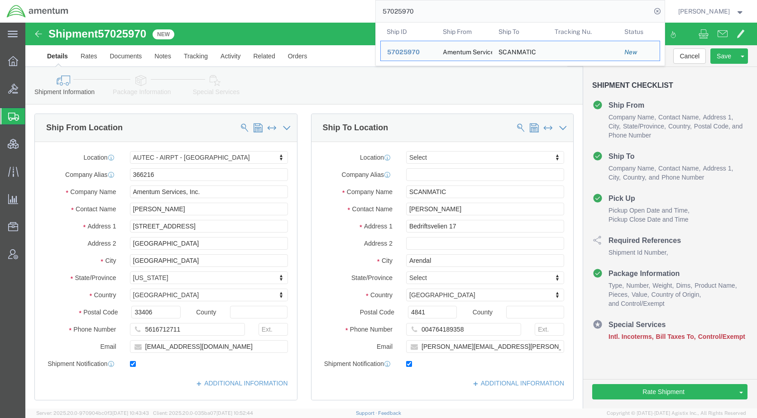
drag, startPoint x: 412, startPoint y: 13, endPoint x: 381, endPoint y: 13, distance: 31.2
click at [381, 13] on div "57025970 Ship ID Ship From Ship To Tracking Nu. Status Ship ID 57025970 Ship Fr…" at bounding box center [369, 11] width 589 height 23
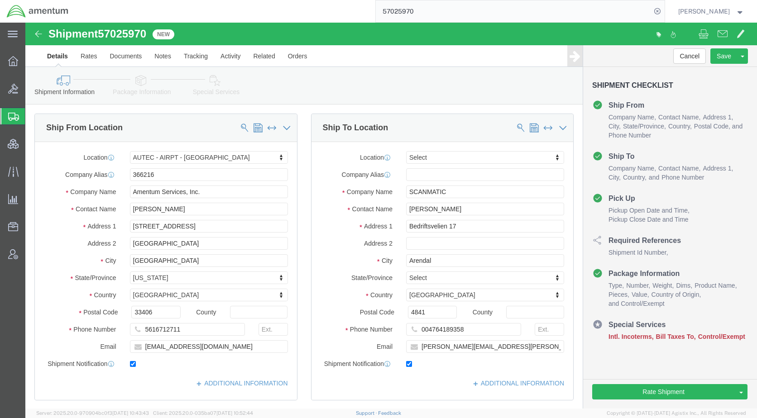
paste input "4621"
type input "57024621"
click at [663, 9] on icon at bounding box center [657, 11] width 13 height 13
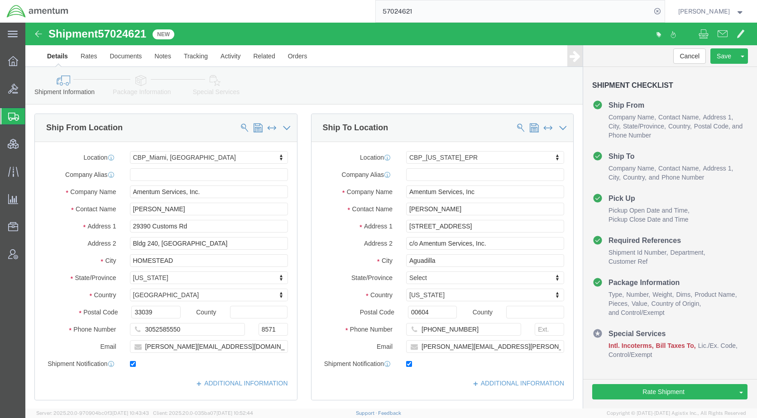
select select "49931"
select select "49933"
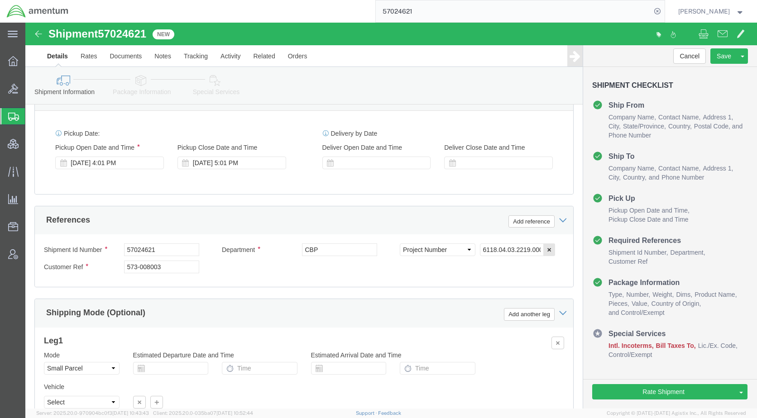
scroll to position [498, 0]
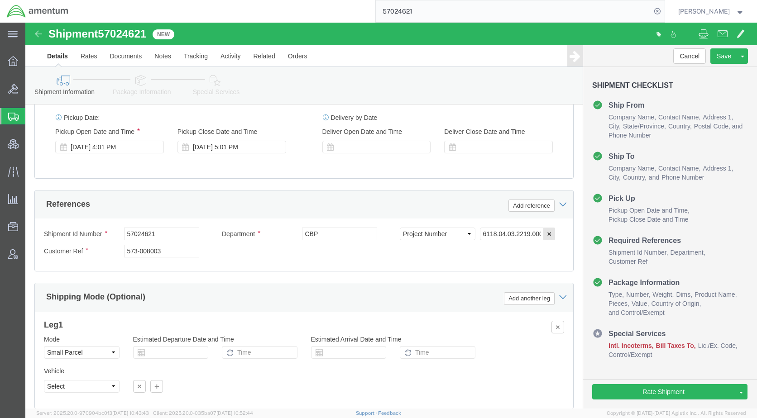
click icon
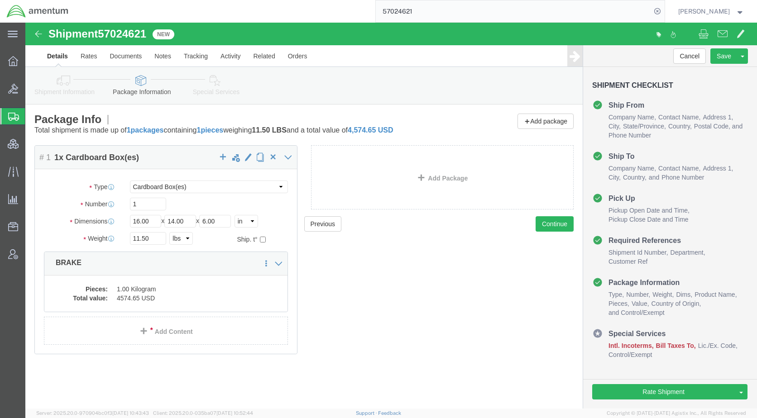
click icon
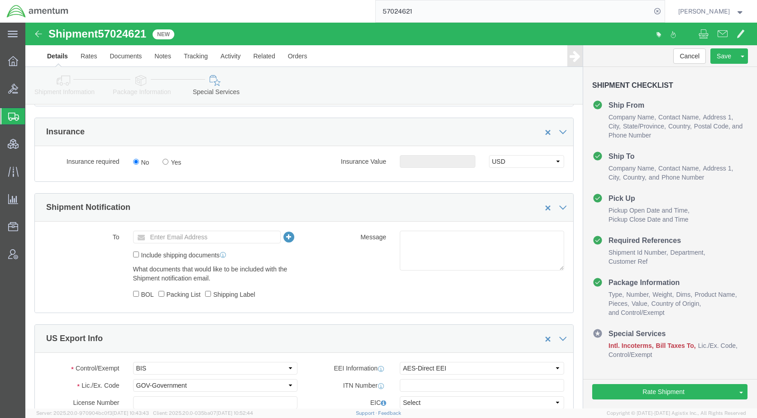
scroll to position [543, 0]
click link "Assign To"
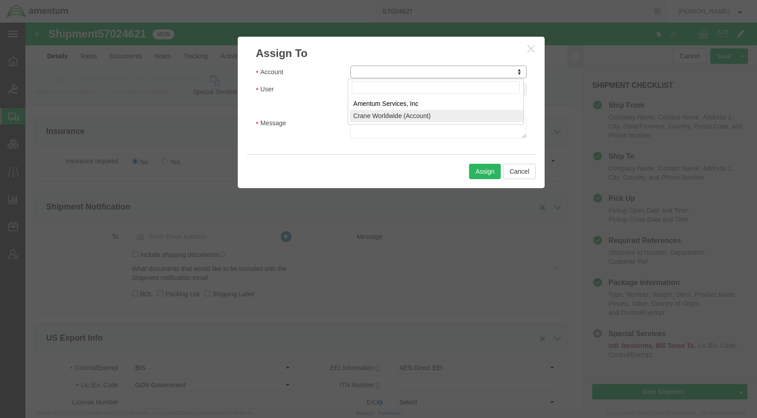
select select "107"
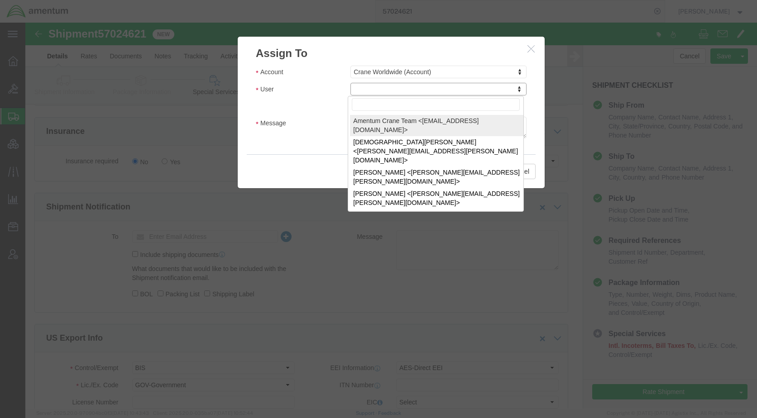
select select "134905"
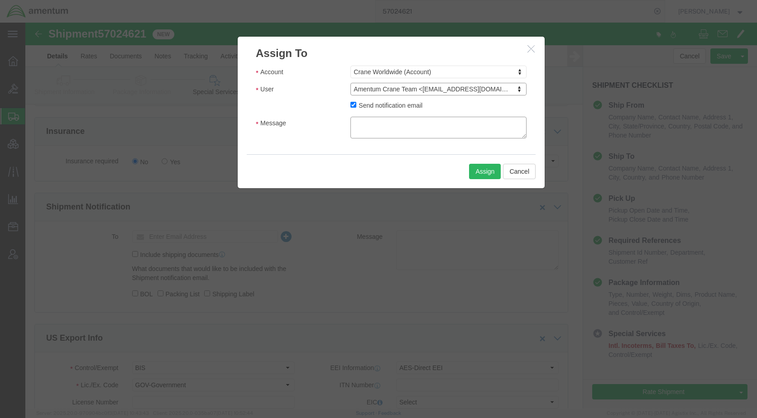
click textarea "Message"
type textarea "Please provide an EEI filing for this shipment moving via FedEx. Thank you."
click button "Assign"
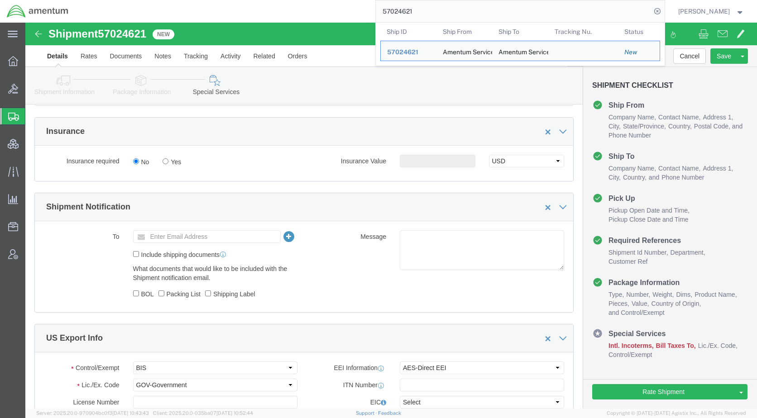
drag, startPoint x: 461, startPoint y: 19, endPoint x: 372, endPoint y: 18, distance: 88.7
click at [372, 18] on div "57024621 Ship ID Ship From Ship To Tracking Nu. Status Ship ID 57024621 Ship Fr…" at bounding box center [369, 11] width 589 height 23
click at [418, 48] on span "57024621" at bounding box center [402, 51] width 31 height 7
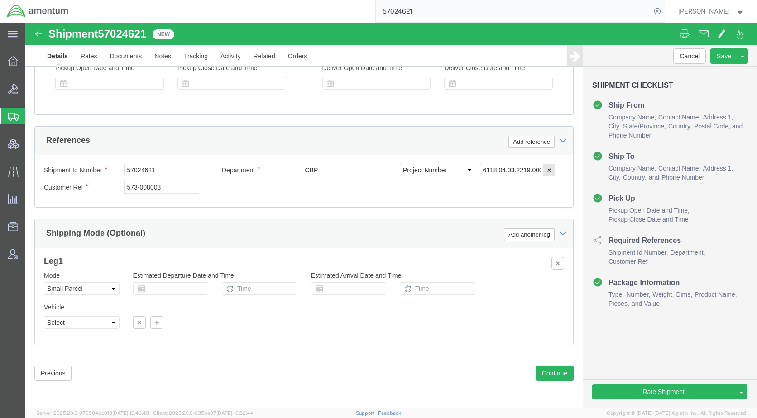
scroll to position [489, 0]
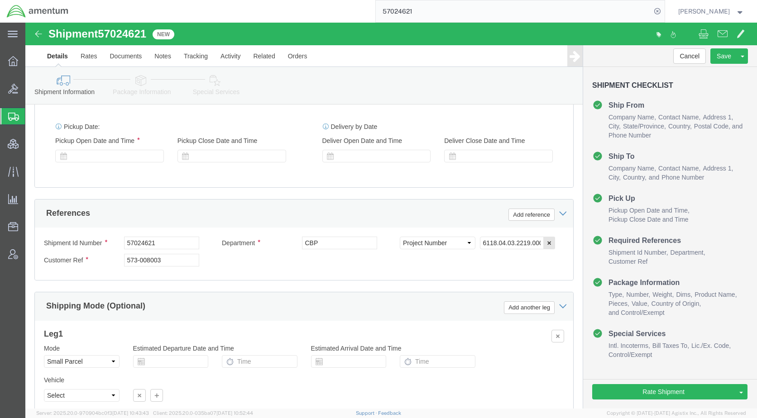
select select "49931"
select select "49933"
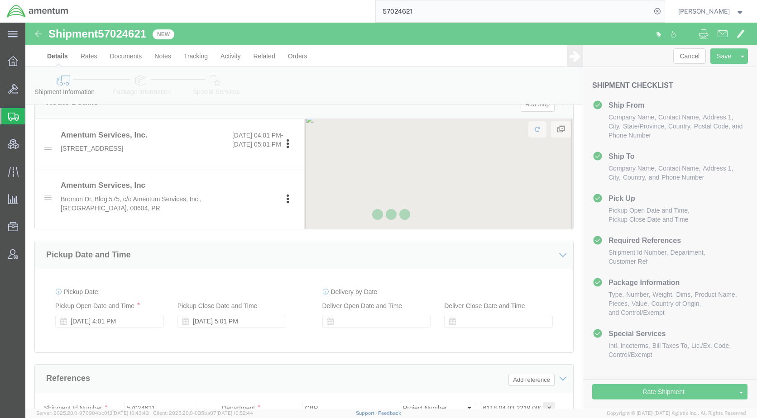
scroll to position [91, 0]
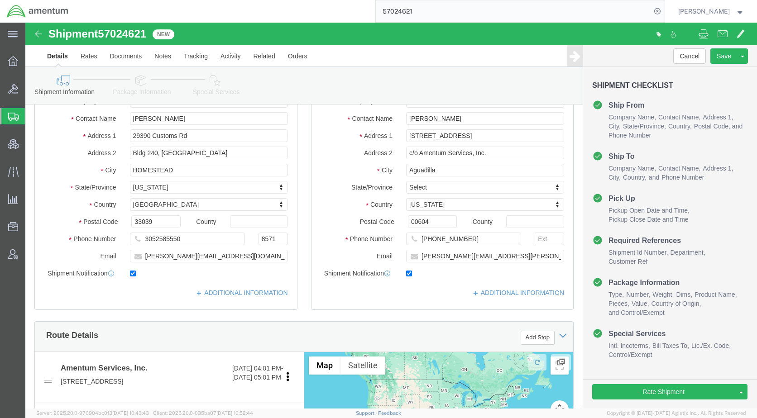
drag, startPoint x: 191, startPoint y: 62, endPoint x: 206, endPoint y: 65, distance: 14.8
click icon
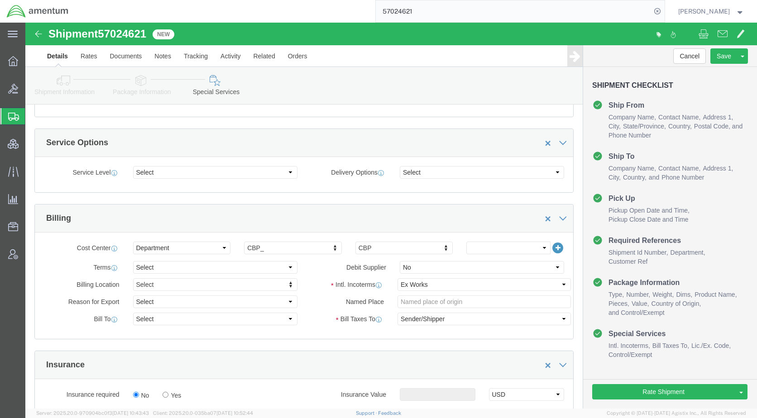
scroll to position [362, 0]
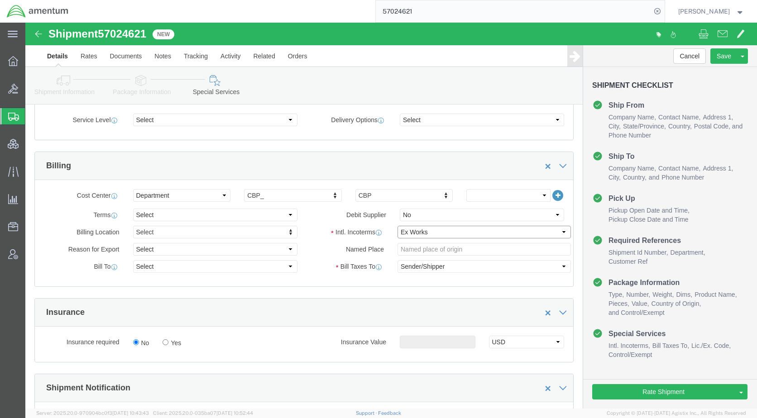
click select "Select Carriage Insurance Paid Carriage Paid To Cost and Freight Cost Insurance…"
select select "DDP"
click select "Select Carriage Insurance Paid Carriage Paid To Cost and Freight Cost Insurance…"
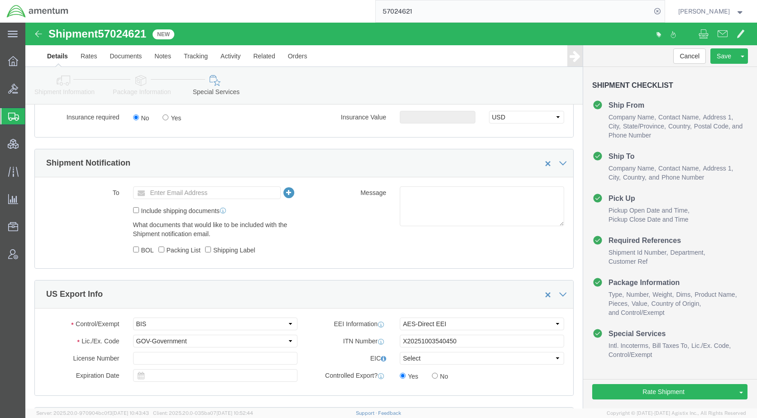
scroll to position [588, 0]
click link "Shipment Information"
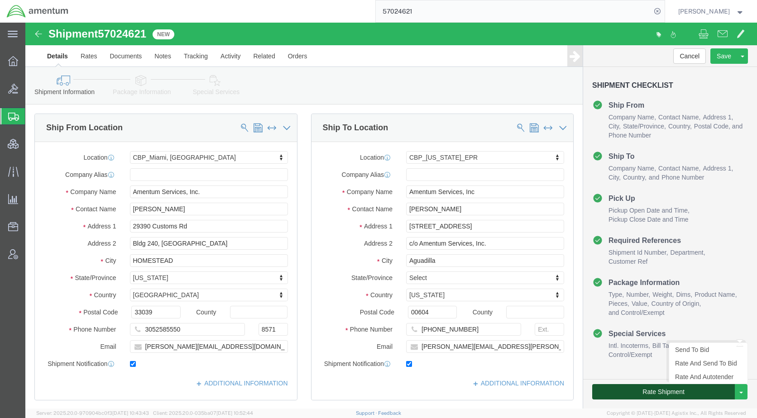
click button "Rate Shipment"
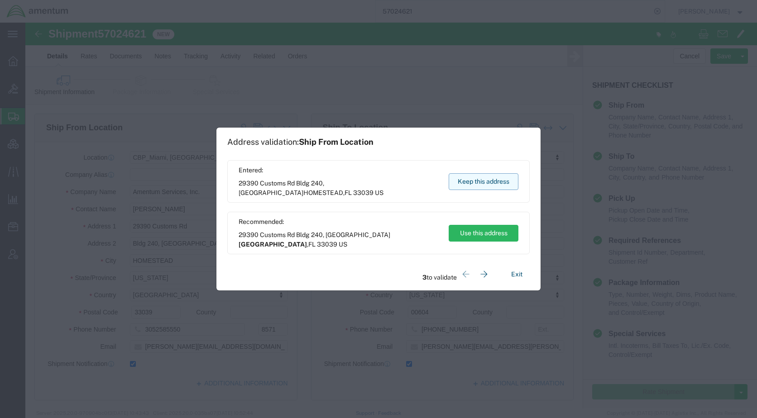
click at [481, 186] on button "Keep this address" at bounding box center [483, 181] width 70 height 17
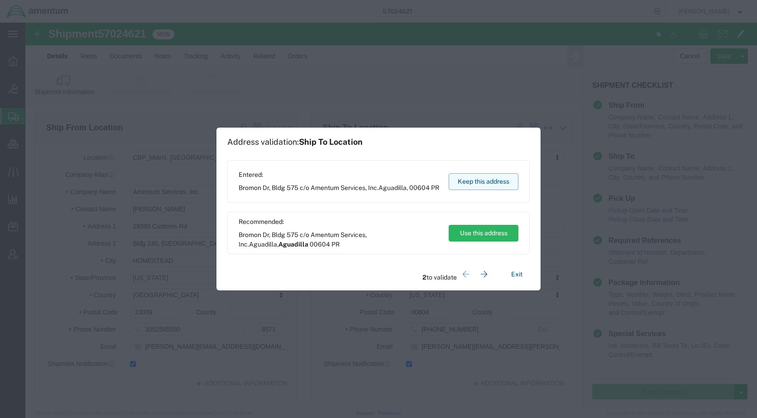
click at [481, 186] on button "Keep this address" at bounding box center [483, 181] width 70 height 17
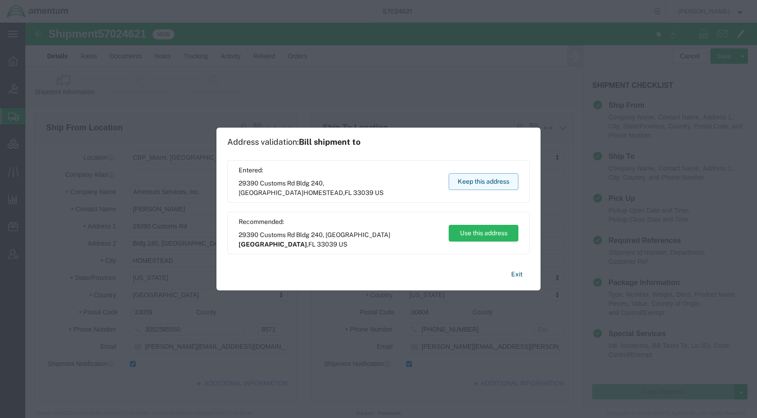
click at [481, 186] on button "Keep this address" at bounding box center [483, 181] width 70 height 17
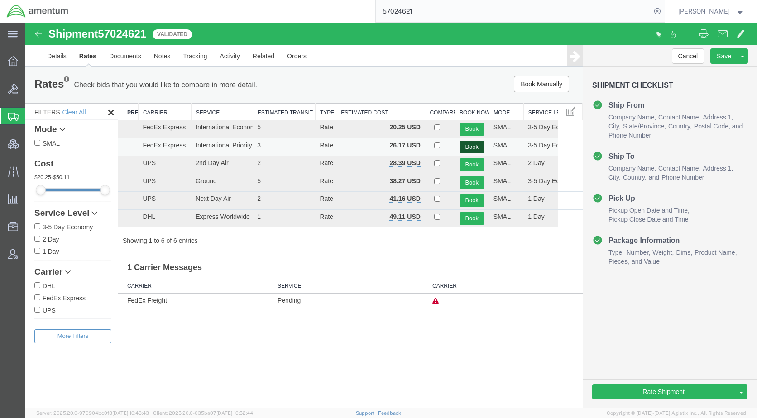
click at [477, 145] on button "Book" at bounding box center [471, 147] width 25 height 13
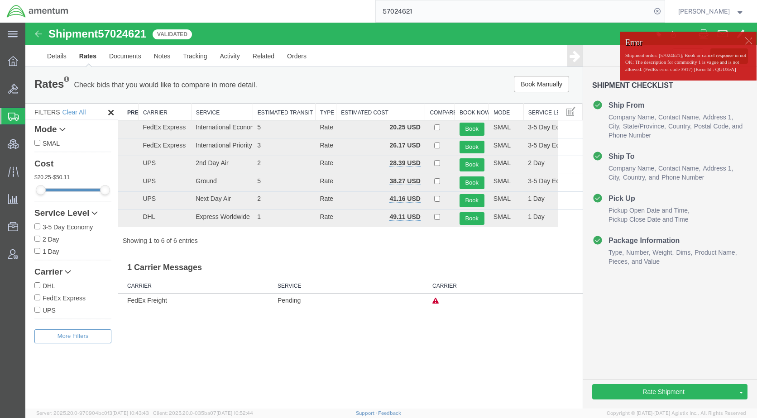
click at [745, 41] on div at bounding box center [748, 41] width 14 height 14
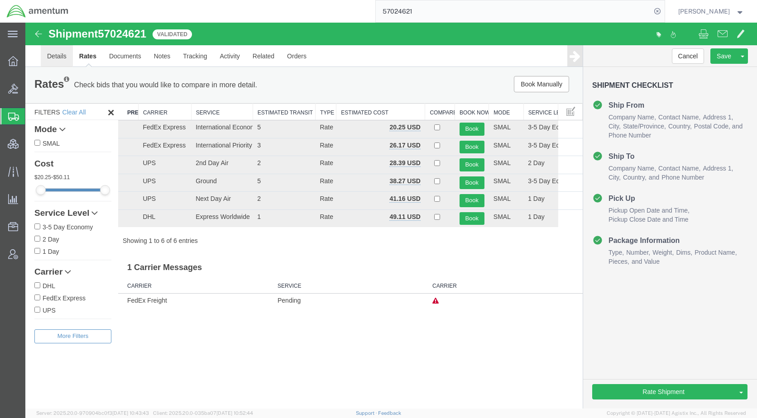
click at [56, 56] on link "Details" at bounding box center [57, 56] width 32 height 22
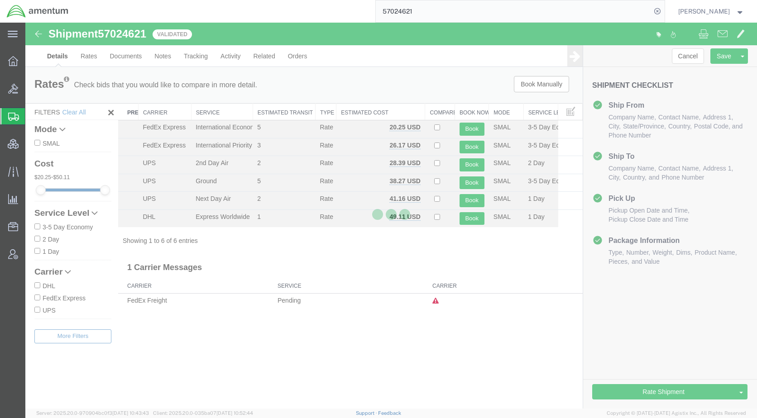
select select "49931"
select select "49933"
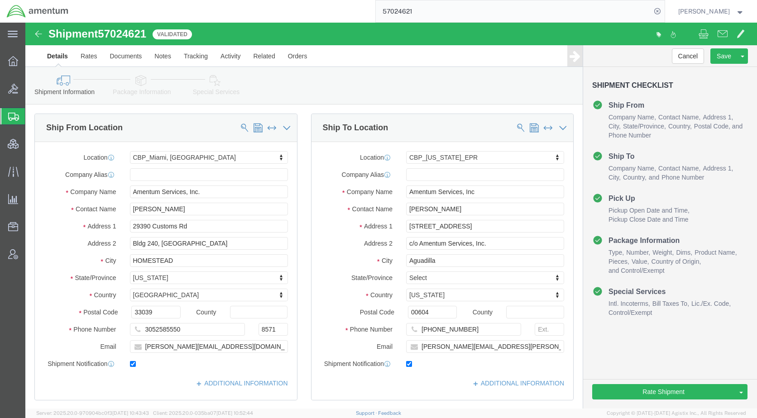
click icon
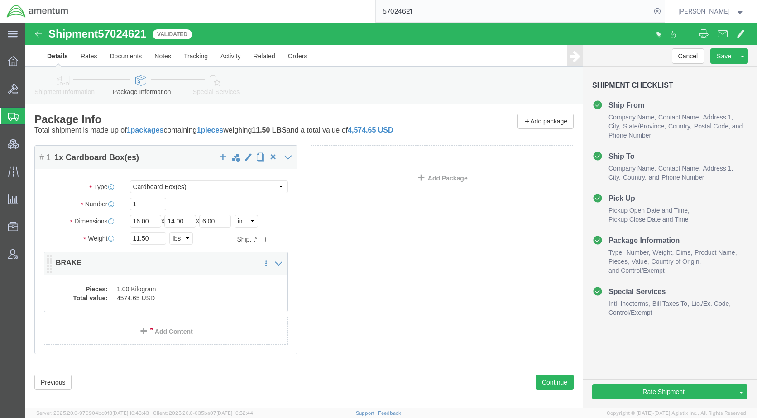
click dd "1.00 Kilogram"
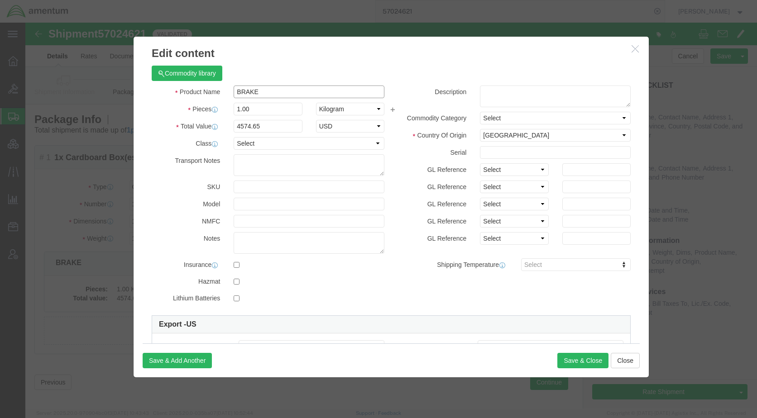
drag, startPoint x: 229, startPoint y: 71, endPoint x: 196, endPoint y: 70, distance: 32.6
click div "Product Name BRAKE"
paste input "P/N:5003890-1 BRAKE, MULTIPLE (XF3)"
type input "P/N:5003890-1 BRAKE, MULTIPLE (XF3)"
click button "Save & Close"
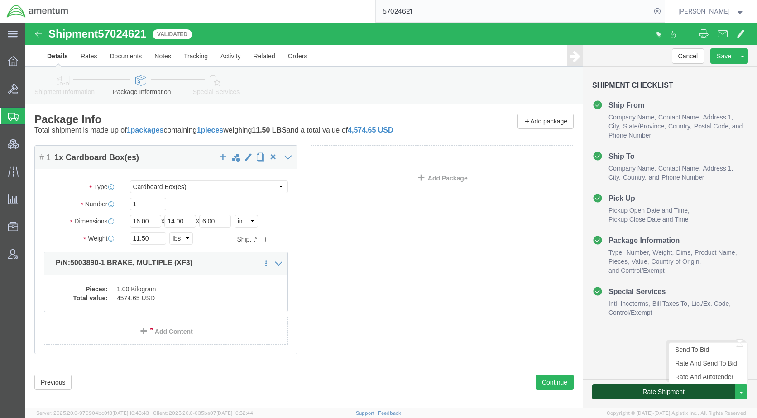
click button "Rate Shipment"
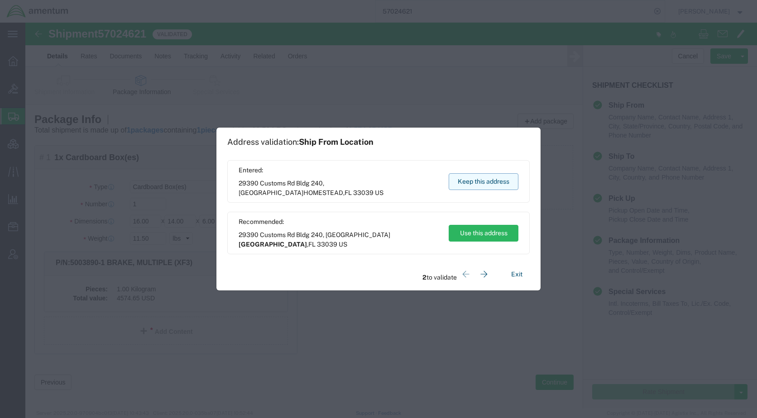
click at [476, 186] on button "Keep this address" at bounding box center [483, 181] width 70 height 17
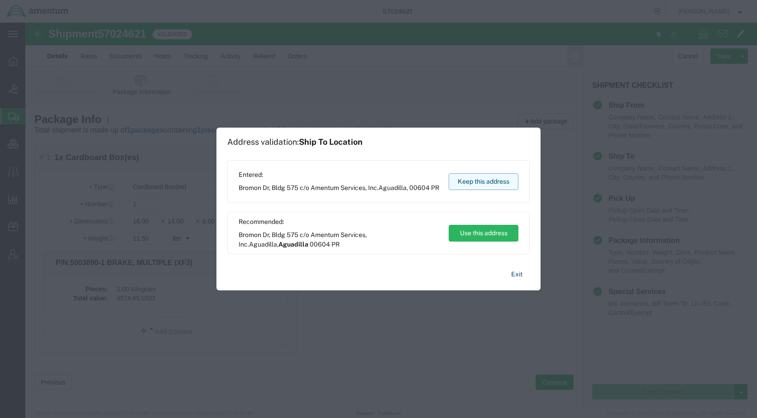
click at [476, 186] on button "Keep this address" at bounding box center [483, 181] width 70 height 17
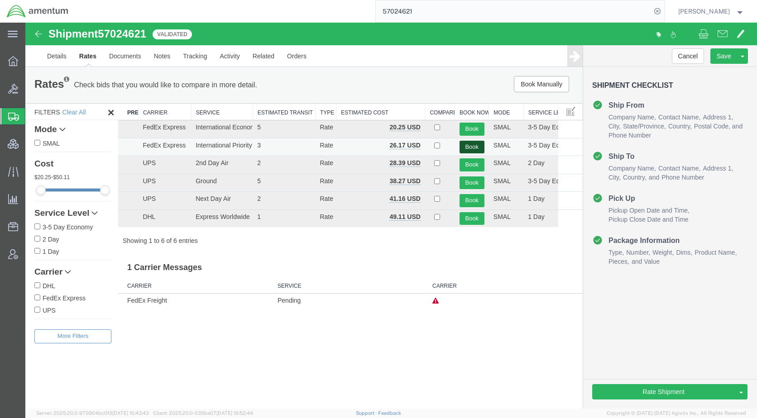
click at [463, 145] on button "Book" at bounding box center [471, 147] width 25 height 13
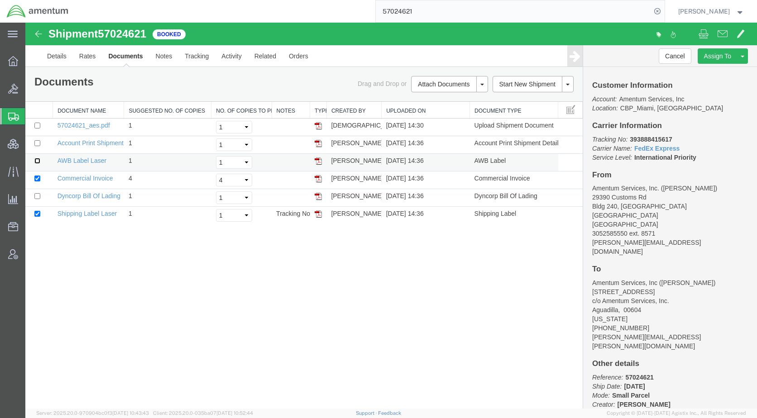
click at [38, 160] on input "checkbox" at bounding box center [37, 161] width 6 height 6
checkbox input "true"
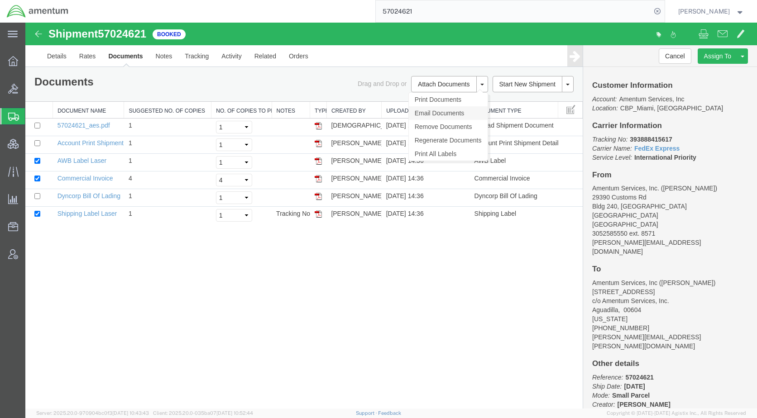
click at [440, 113] on link "Email Documents" at bounding box center [448, 113] width 79 height 14
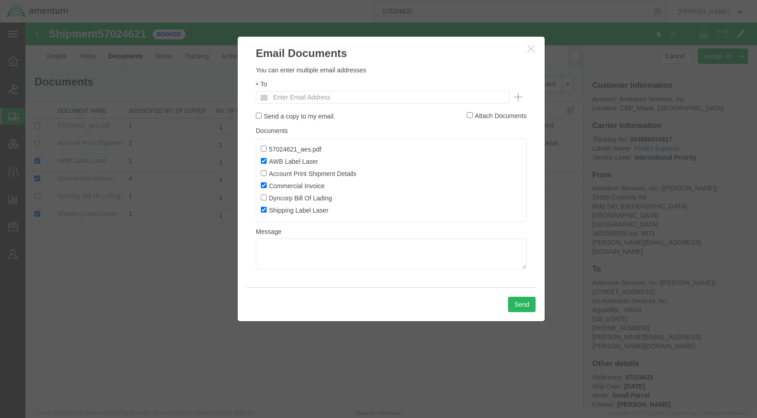
click at [373, 100] on ul "Enter Email Address" at bounding box center [383, 97] width 254 height 13
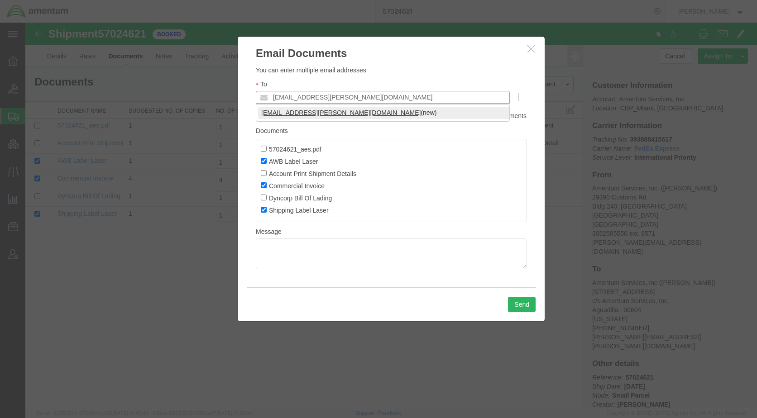
type input "[EMAIL_ADDRESS][PERSON_NAME][DOMAIN_NAME]"
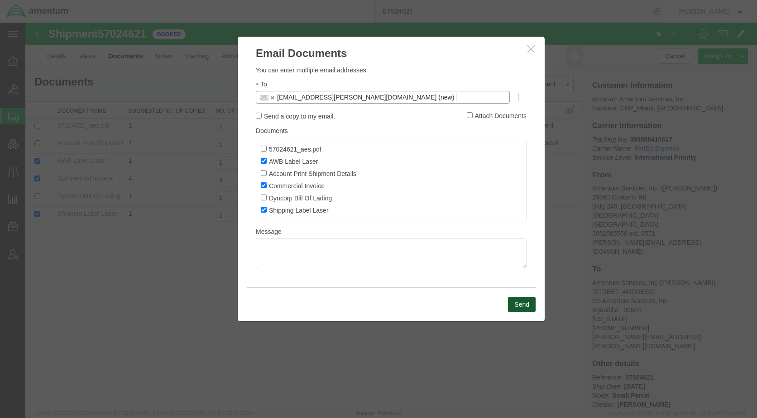
click at [519, 303] on button "Send" at bounding box center [522, 304] width 28 height 15
